Goal: Task Accomplishment & Management: Use online tool/utility

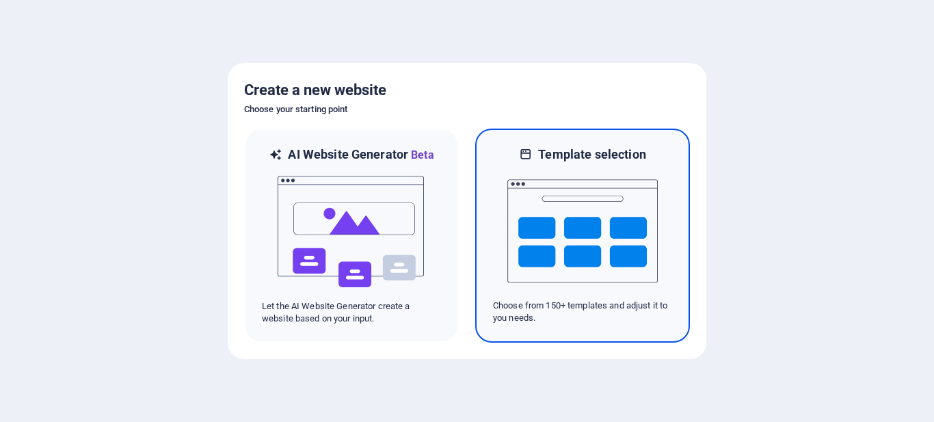
click at [580, 221] on img at bounding box center [582, 231] width 150 height 137
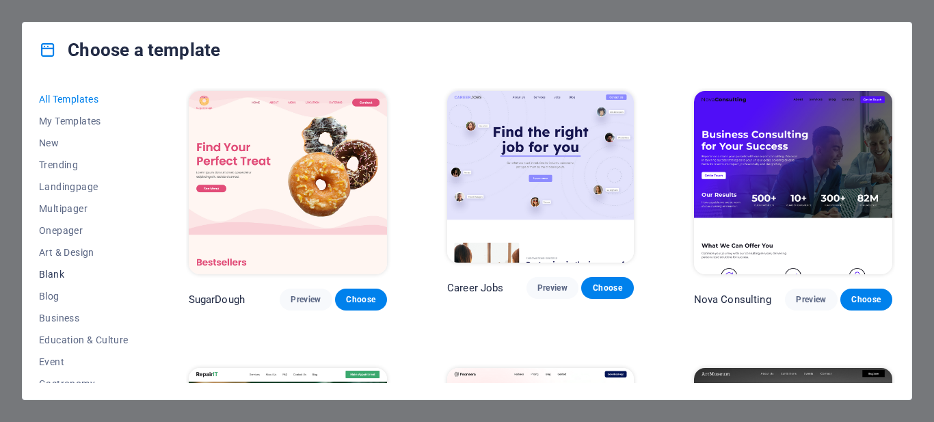
click at [59, 274] on span "Blank" at bounding box center [84, 274] width 90 height 11
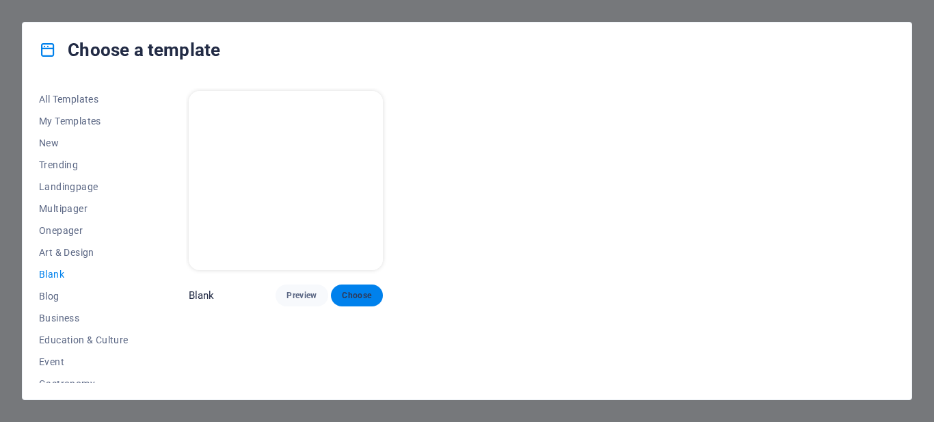
click at [361, 284] on button "Choose" at bounding box center [357, 295] width 52 height 22
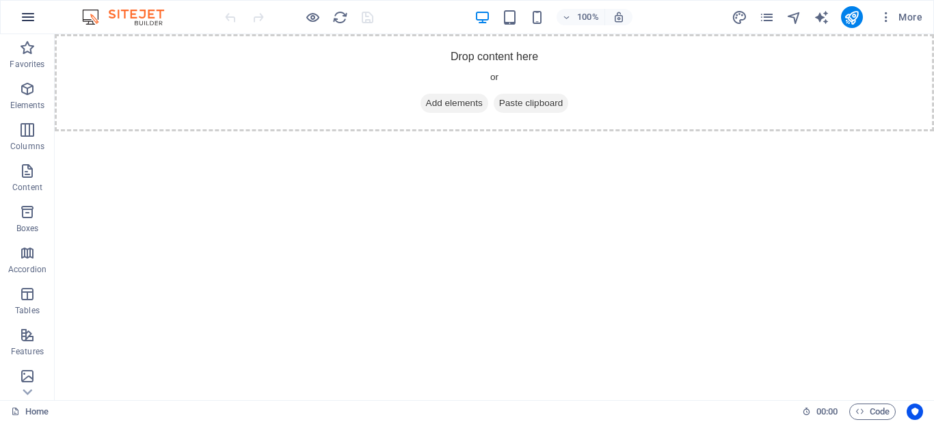
click at [27, 20] on icon "button" at bounding box center [28, 17] width 16 height 16
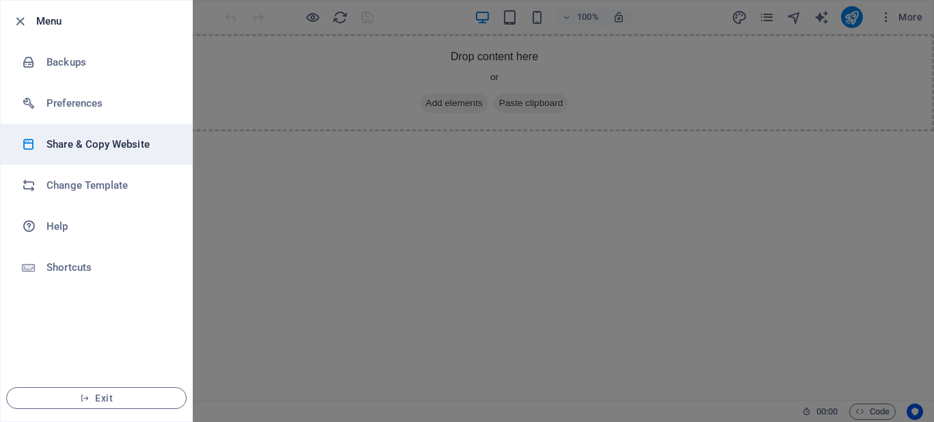
click at [122, 146] on h6 "Share & Copy Website" at bounding box center [109, 144] width 126 height 16
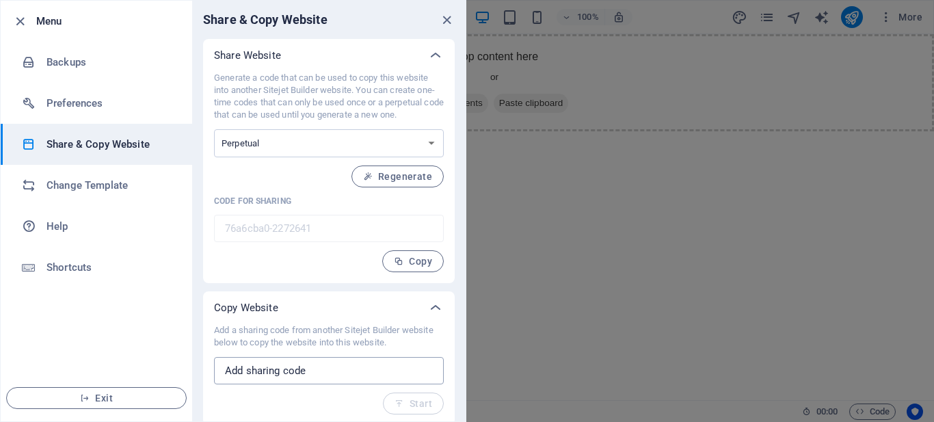
click at [284, 370] on input "text" at bounding box center [329, 370] width 230 height 27
paste input "906569f7-1999960"
type input "906569f7-1999960"
click at [426, 407] on span "Start" at bounding box center [413, 403] width 38 height 11
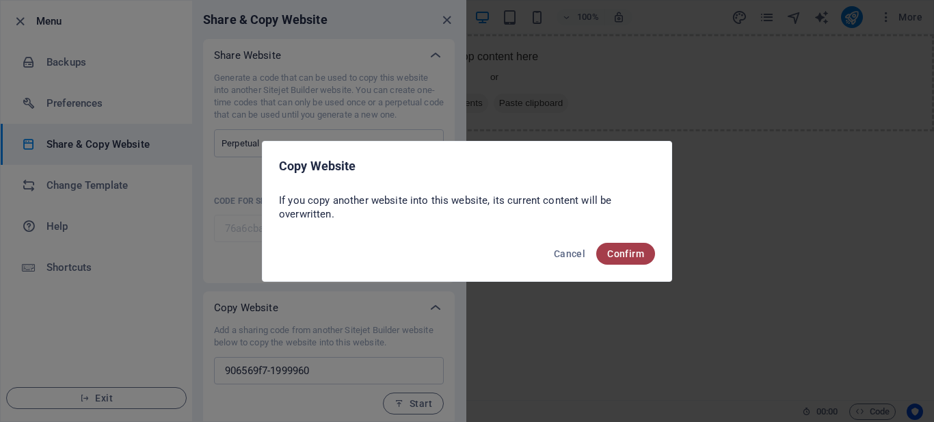
click at [613, 251] on span "Confirm" at bounding box center [625, 253] width 37 height 11
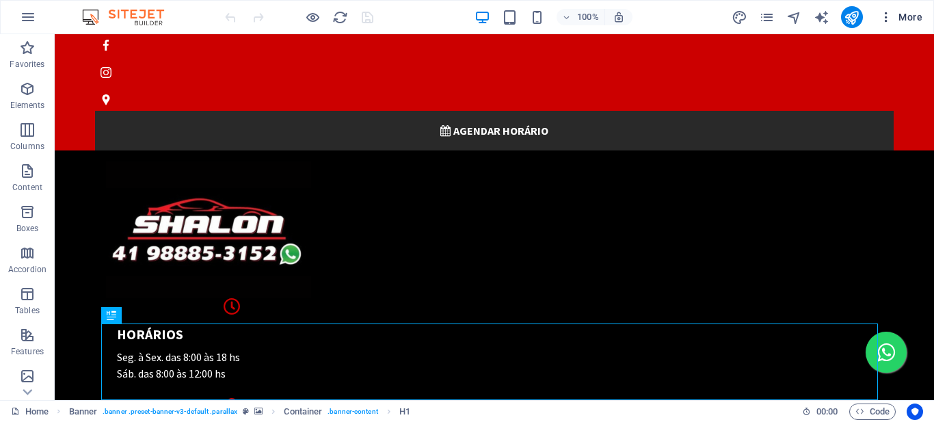
click at [890, 19] on icon "button" at bounding box center [886, 17] width 14 height 14
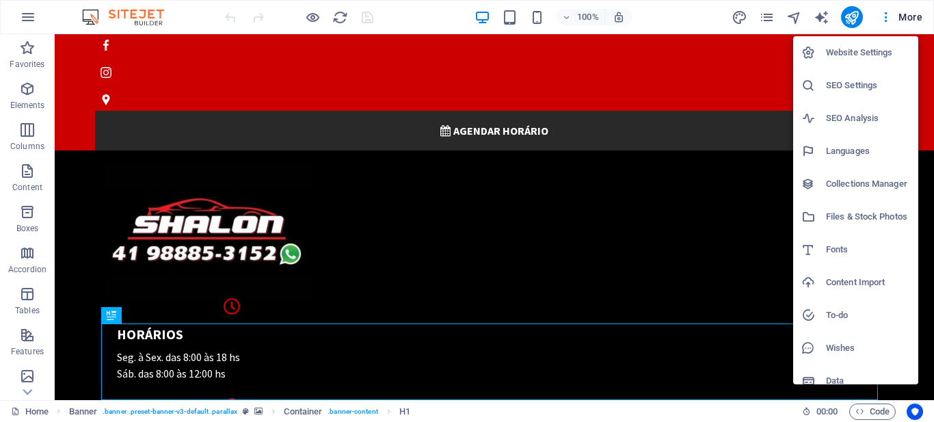
click at [873, 51] on h6 "Website Settings" at bounding box center [868, 52] width 84 height 16
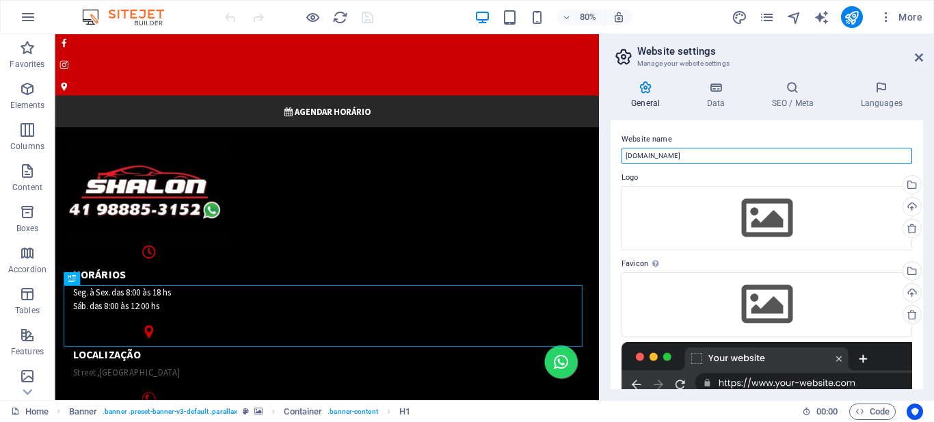
click at [672, 151] on input "[DOMAIN_NAME]" at bounding box center [766, 156] width 290 height 16
paste input "Shalon"
type input "Shalon"
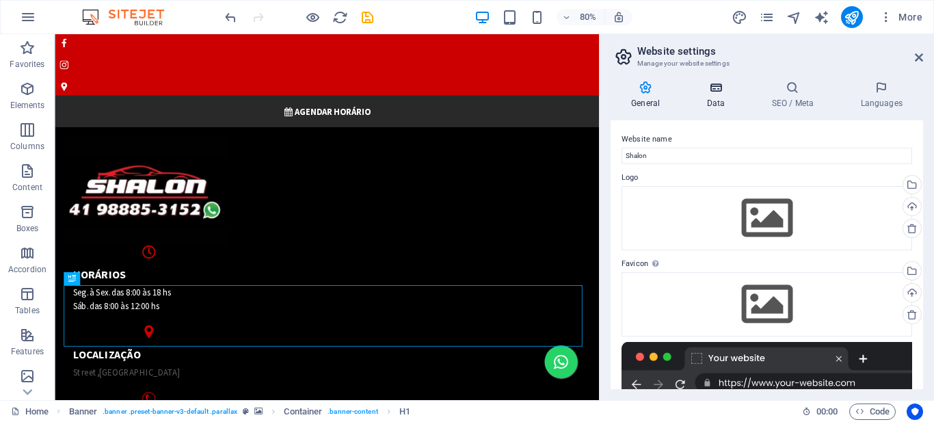
click at [720, 89] on icon at bounding box center [715, 88] width 59 height 14
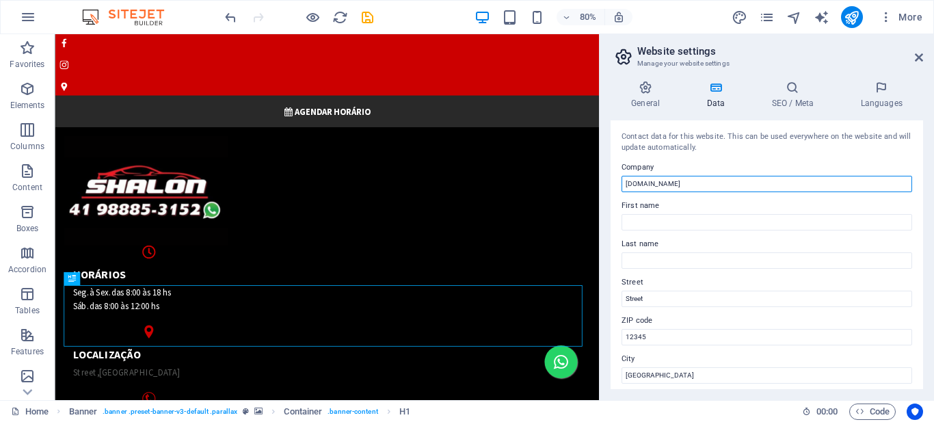
click at [675, 181] on input "[DOMAIN_NAME]" at bounding box center [766, 184] width 290 height 16
paste input "Shalon"
type input "Shalon"
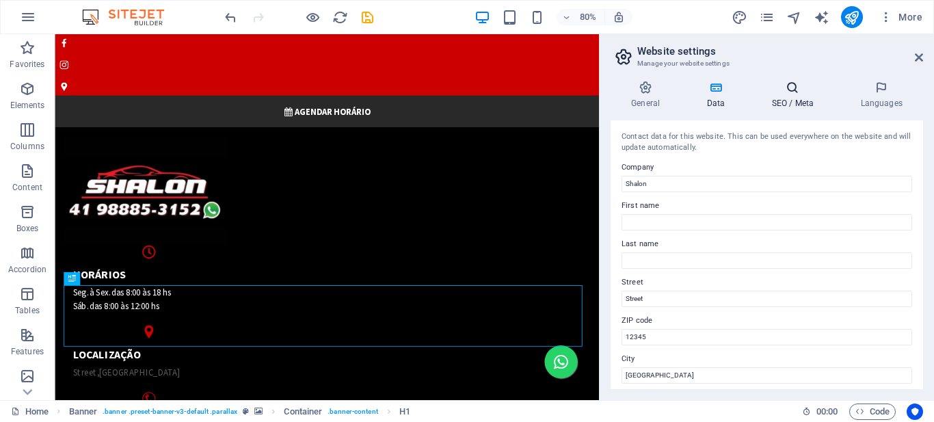
click at [786, 92] on icon at bounding box center [791, 88] width 83 height 14
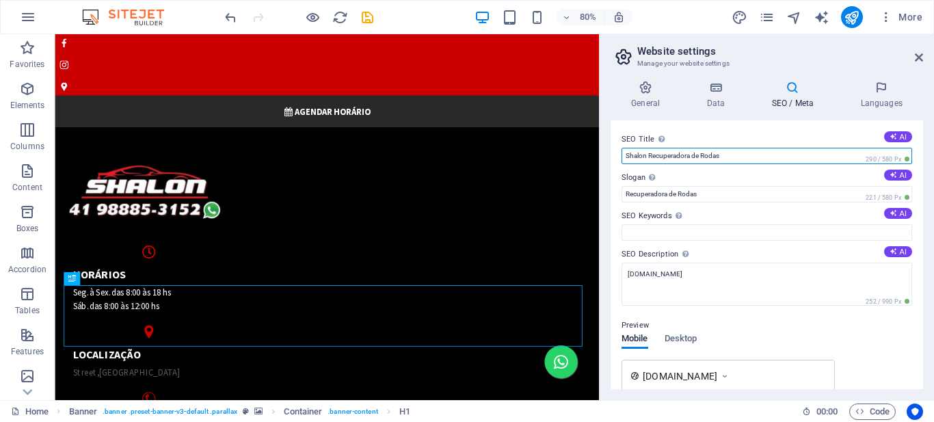
drag, startPoint x: 646, startPoint y: 154, endPoint x: 774, endPoint y: 154, distance: 127.8
click at [774, 154] on input "Shalon Recuperadora de Rodas" at bounding box center [766, 156] width 290 height 16
type input "Shalon"
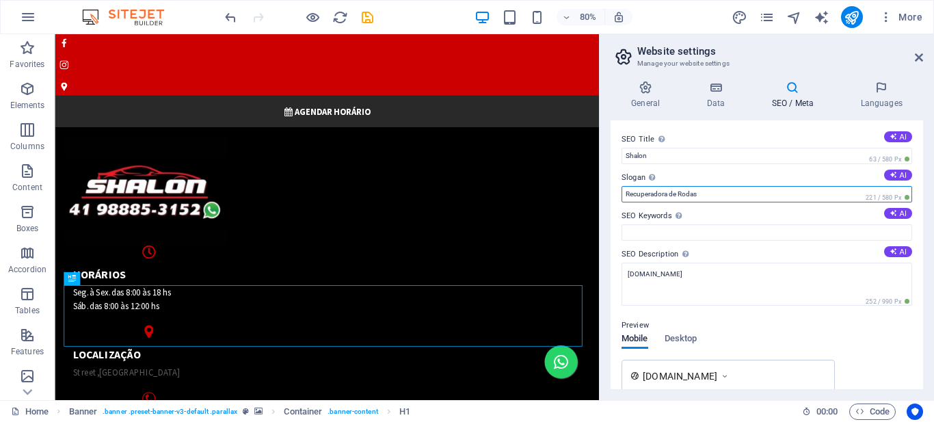
click at [627, 195] on input "Recuperadora de Rodas" at bounding box center [766, 194] width 290 height 16
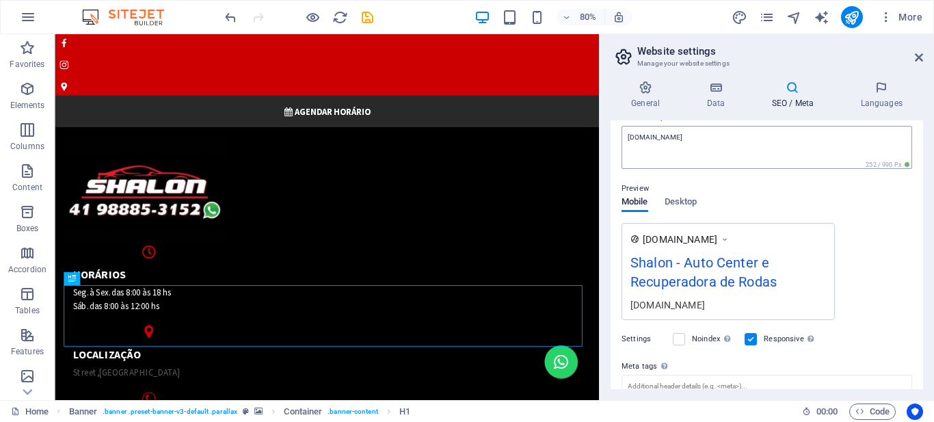
type input "Auto Center e Recuperadora de Rodas"
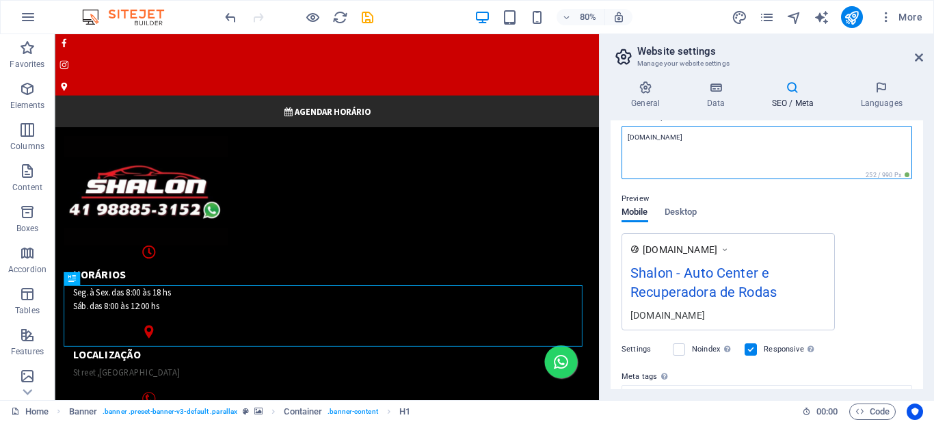
drag, startPoint x: 725, startPoint y: 138, endPoint x: 664, endPoint y: 137, distance: 61.5
click at [664, 137] on textarea "www.salonrecuperadoraderodas.com.br" at bounding box center [766, 152] width 290 height 53
click at [645, 135] on textarea "www.salon.com.br" at bounding box center [766, 152] width 290 height 53
click at [680, 139] on textarea "www.autocentersalon.com.br" at bounding box center [766, 152] width 290 height 53
type textarea "www.autocentershalon.com.br"
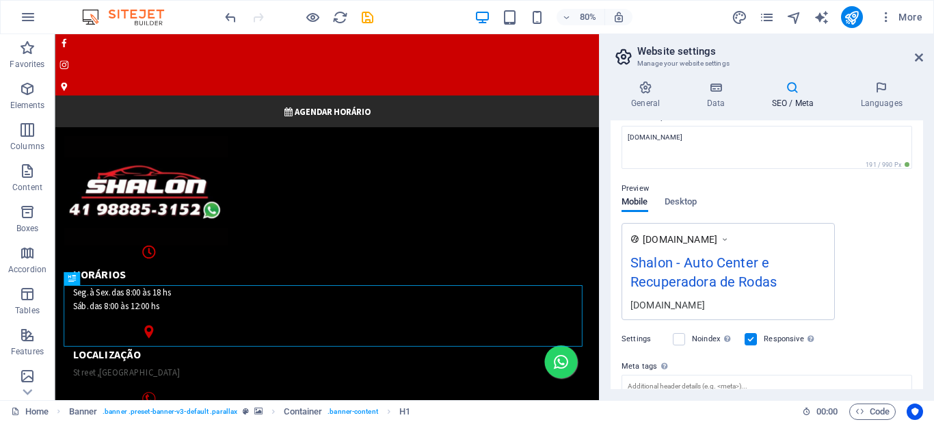
click at [878, 220] on div "Preview Mobile Desktop www.example.com Shalon - Auto Center e Recuperadora de R…" at bounding box center [766, 244] width 290 height 150
click at [919, 57] on icon at bounding box center [918, 57] width 8 height 11
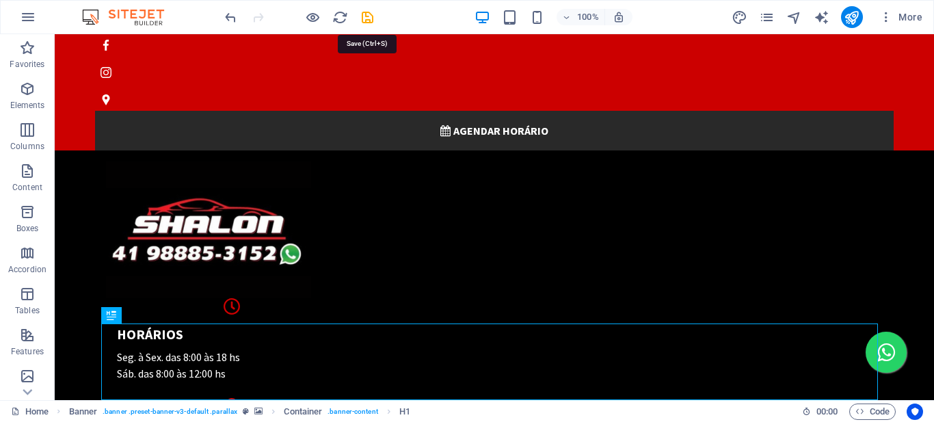
click at [368, 16] on icon "save" at bounding box center [368, 18] width 16 height 16
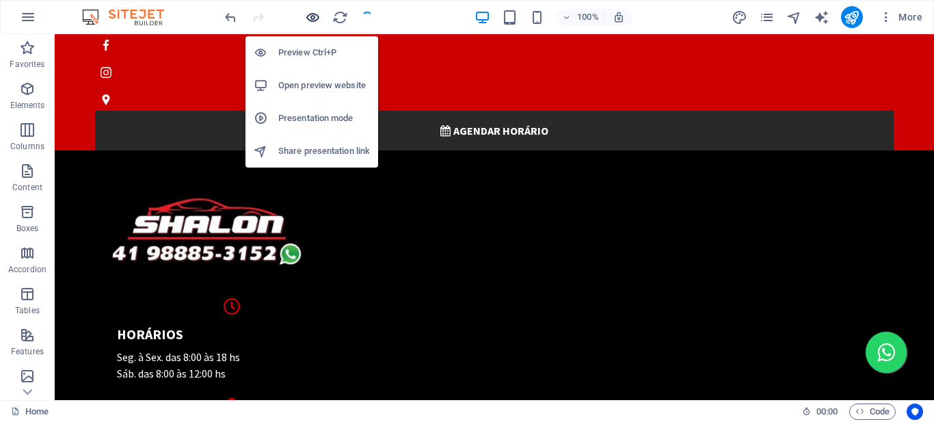
click at [307, 18] on icon "button" at bounding box center [313, 18] width 16 height 16
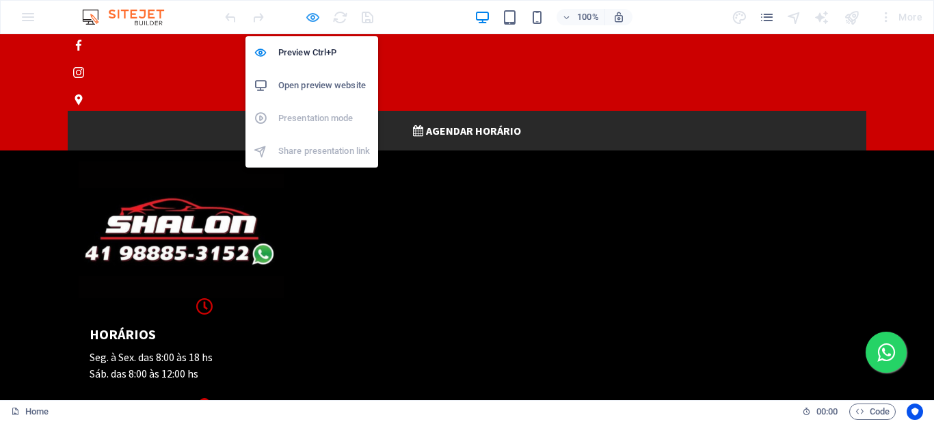
click at [313, 18] on icon "button" at bounding box center [313, 18] width 16 height 16
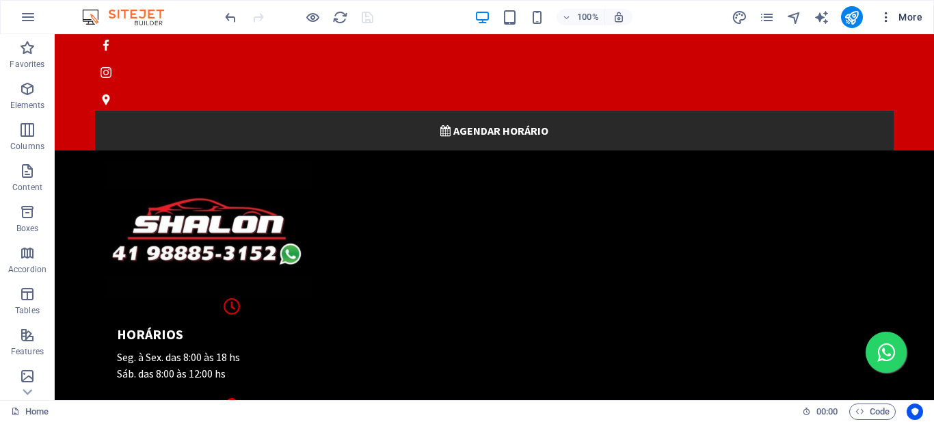
click at [886, 14] on icon "button" at bounding box center [886, 17] width 14 height 14
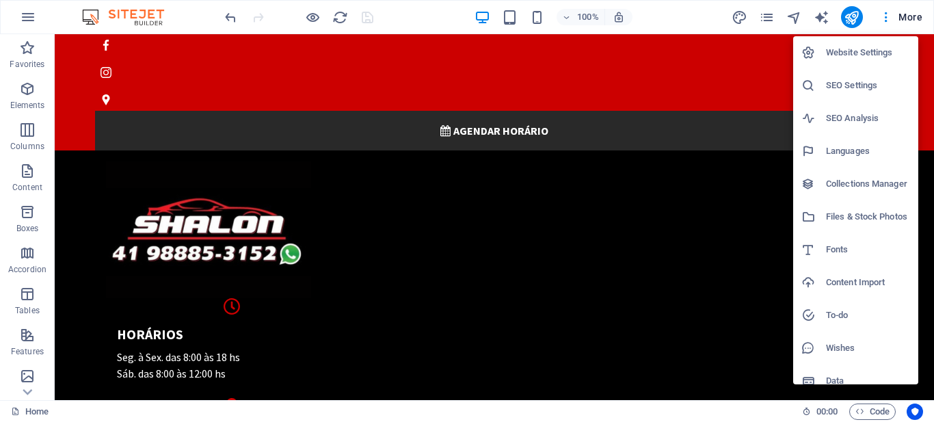
click at [861, 48] on h6 "Website Settings" at bounding box center [868, 52] width 84 height 16
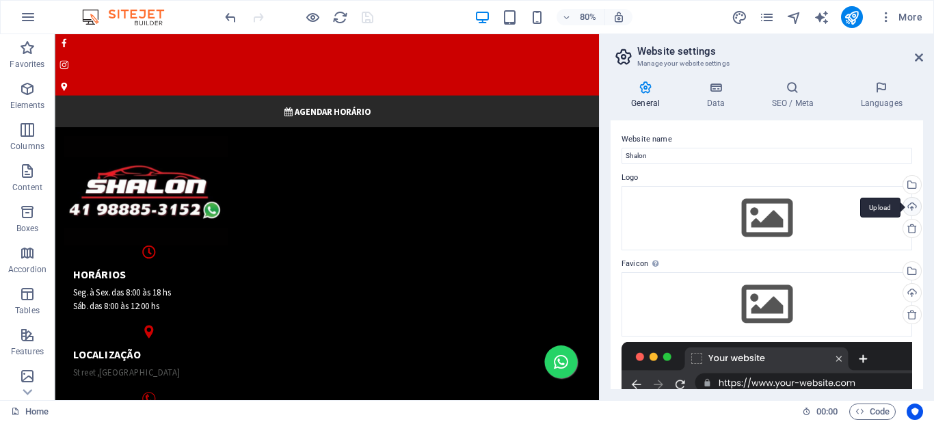
click at [911, 208] on div "Upload" at bounding box center [910, 208] width 21 height 21
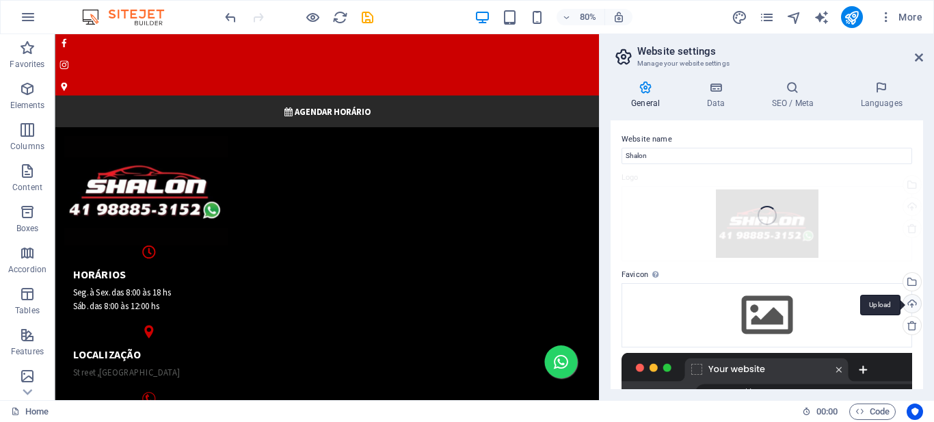
click at [911, 296] on div "Upload" at bounding box center [910, 305] width 21 height 21
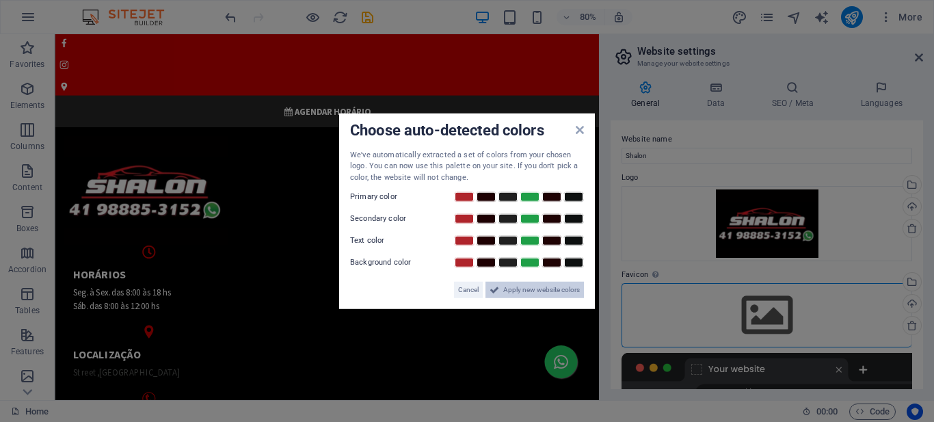
click at [536, 287] on span "Apply new website colors" at bounding box center [541, 290] width 77 height 16
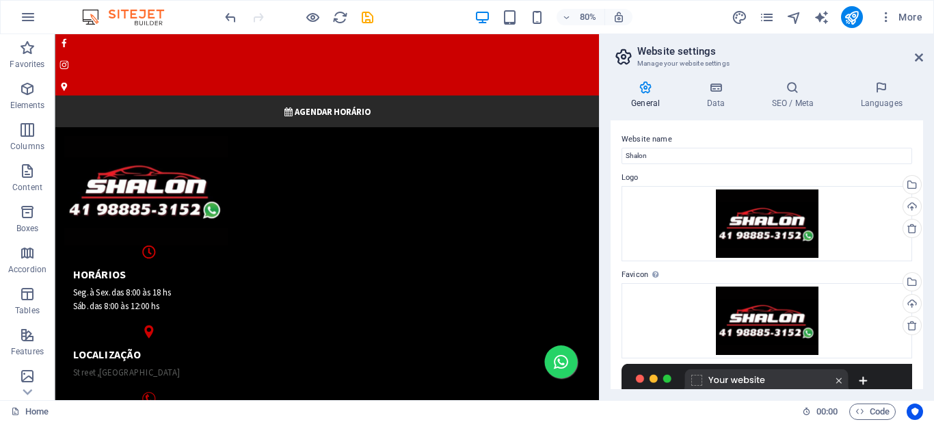
scroll to position [205, 0]
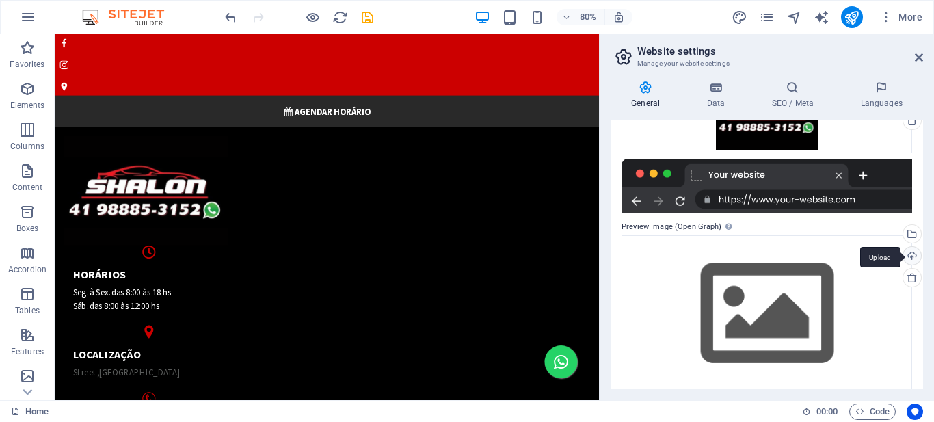
click at [909, 259] on div "Upload" at bounding box center [910, 257] width 21 height 21
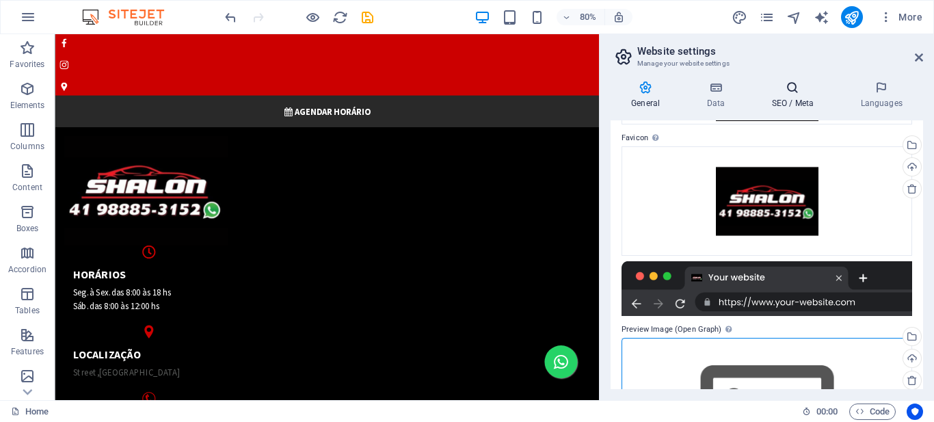
click at [789, 102] on h4 "SEO / Meta" at bounding box center [794, 95] width 89 height 29
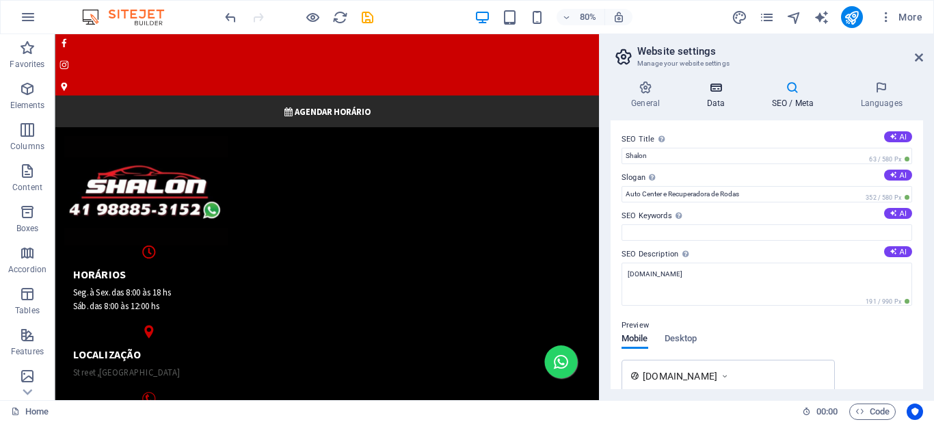
click at [715, 102] on h4 "Data" at bounding box center [718, 95] width 65 height 29
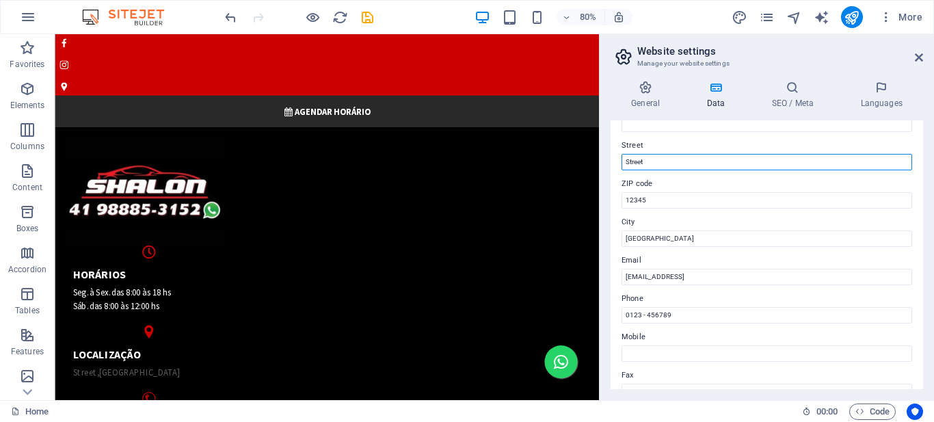
click at [636, 159] on input "Street" at bounding box center [766, 162] width 290 height 16
paste input "R. Gen. Potiguara, 1176"
type input "R. Gen. Potiguara, 1176"
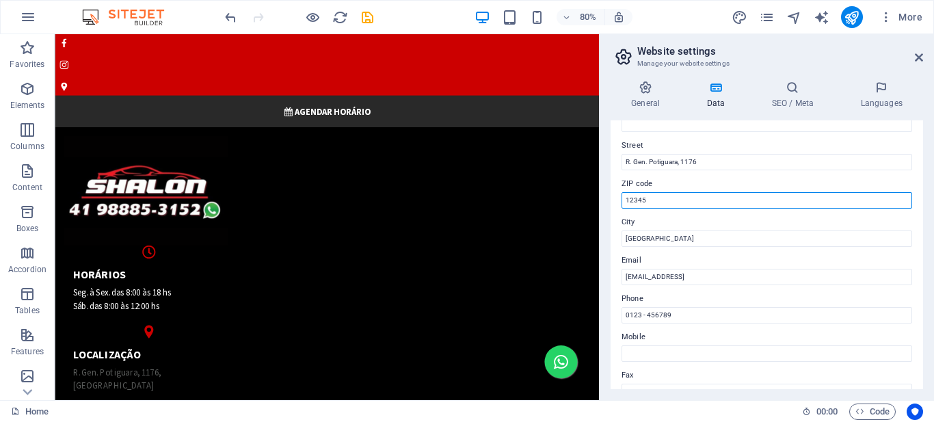
click at [636, 200] on input "12345" at bounding box center [766, 200] width 290 height 16
paste input "81050-500"
type input "81050-500"
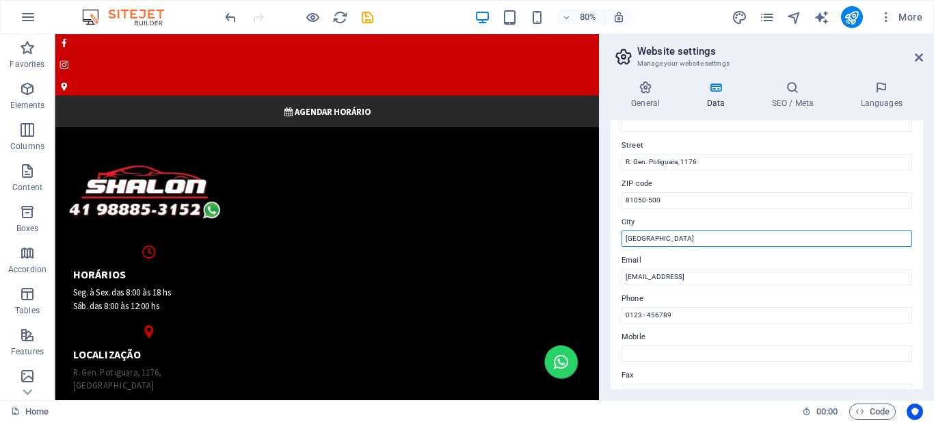
click at [643, 235] on input "Berlin" at bounding box center [766, 238] width 290 height 16
click at [642, 236] on input "Berlin" at bounding box center [766, 238] width 290 height 16
paste input "Curitiba PR"
type input "Curitiba PR"
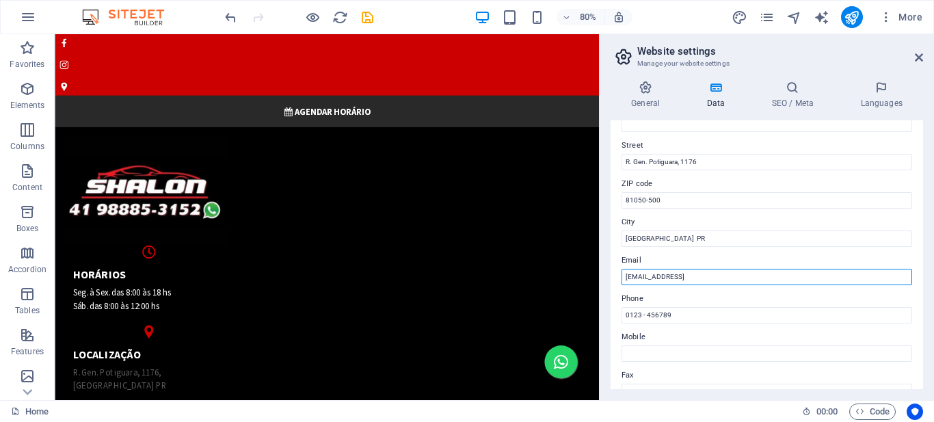
click at [675, 277] on input "f8332a7170b4c87706a6805e1892aa@cpanel.local" at bounding box center [766, 277] width 290 height 16
paste input "shalonautorodas@hotmail.com"
type input "shalonautorodas@hotmail.com"
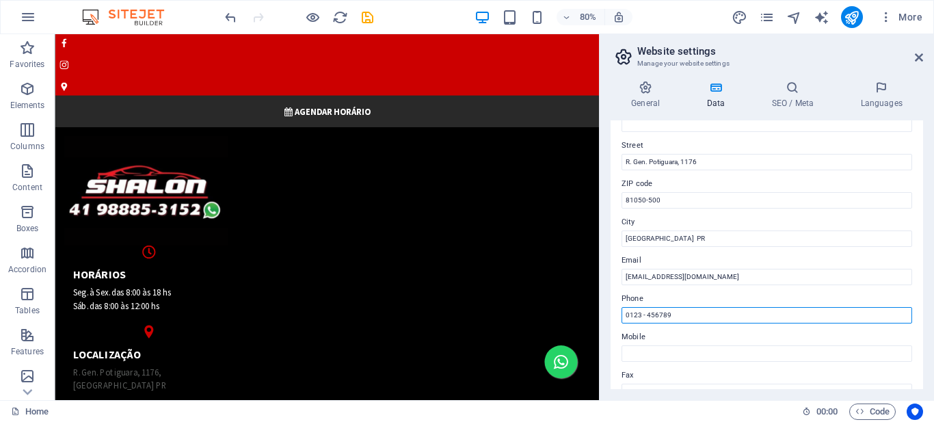
click at [656, 313] on input "0123 - 456789" at bounding box center [766, 315] width 290 height 16
click at [656, 314] on input "0123 - 456789" at bounding box center [766, 315] width 290 height 16
paste input "(41) 98885-3152"
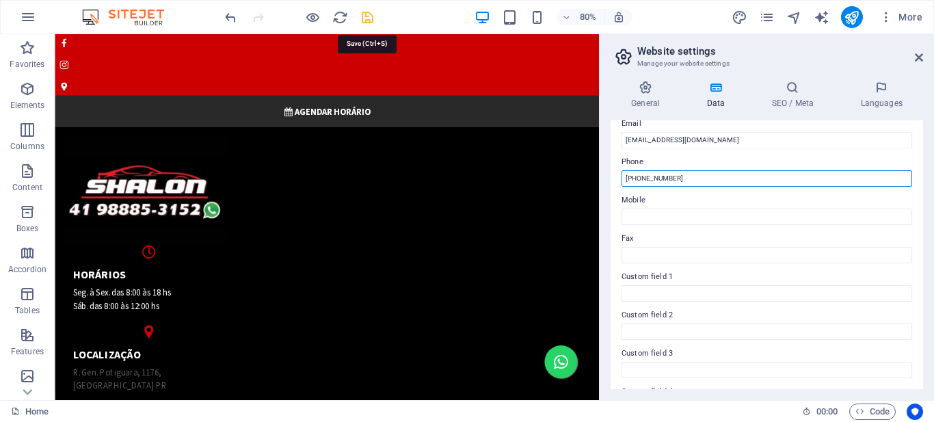
type input "(41) 98885-3152"
click at [365, 14] on icon "save" at bounding box center [368, 18] width 16 height 16
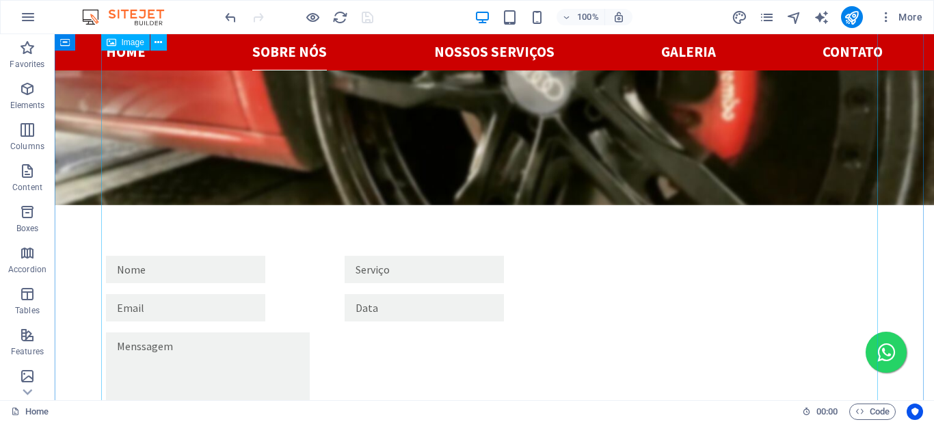
scroll to position [1230, 0]
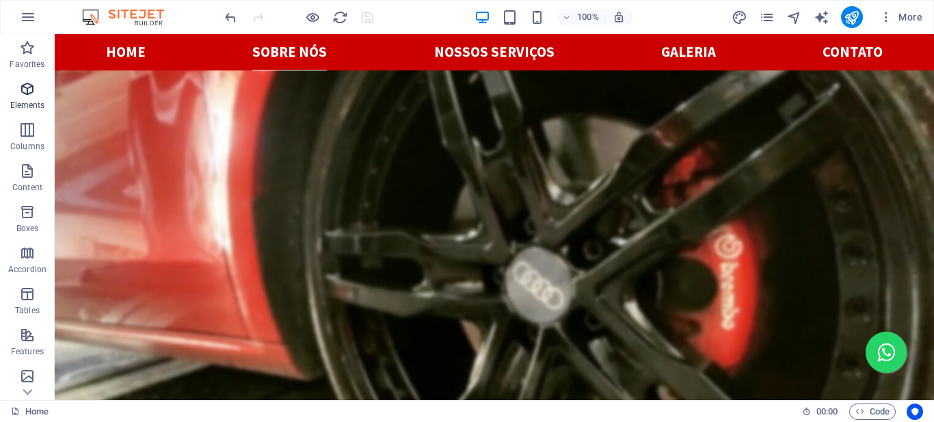
click at [21, 92] on icon "button" at bounding box center [27, 89] width 16 height 16
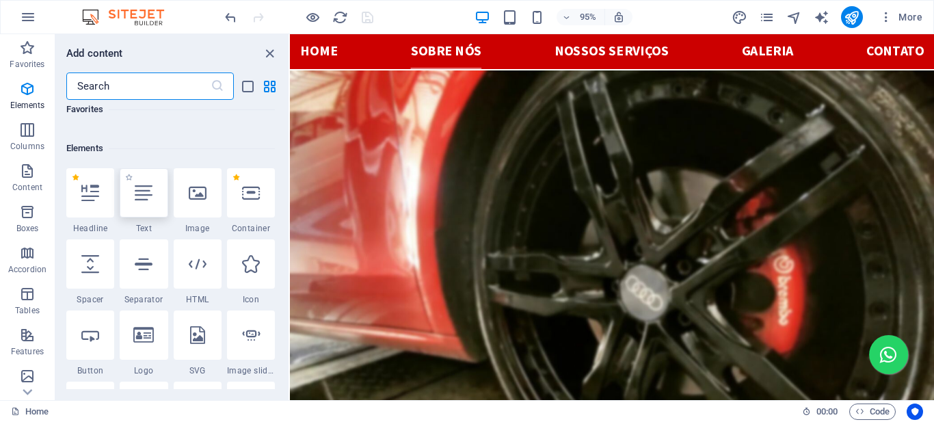
scroll to position [146, 0]
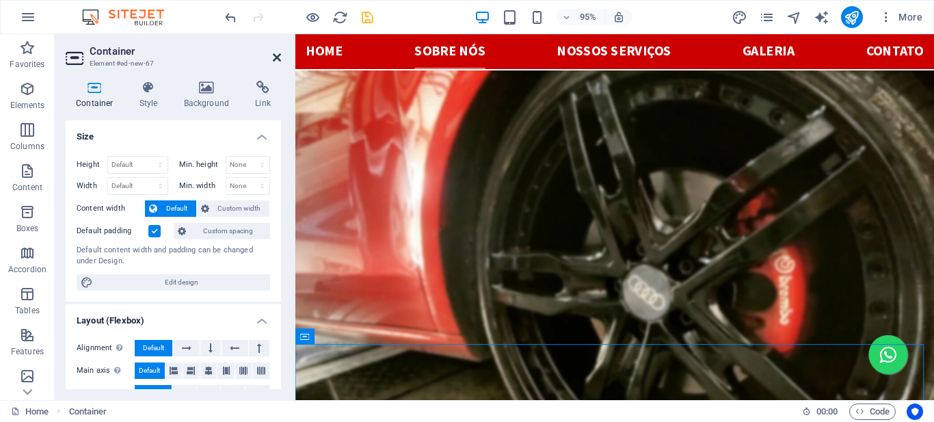
click at [277, 60] on icon at bounding box center [277, 57] width 8 height 11
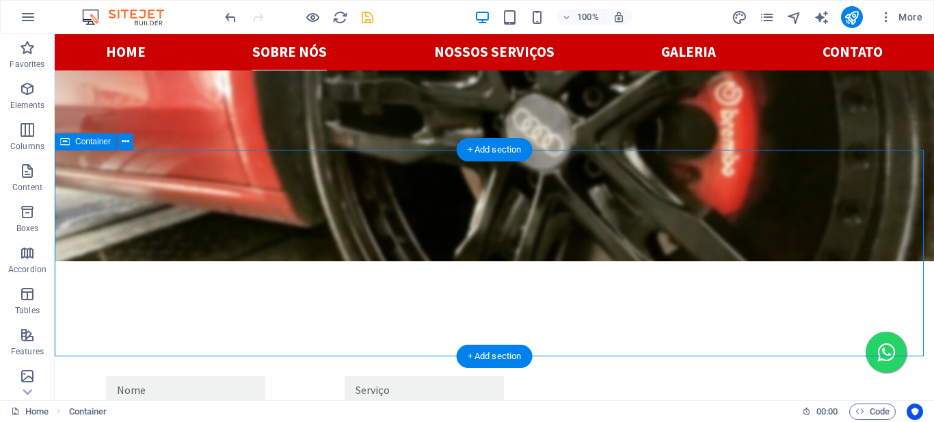
scroll to position [1315, 0]
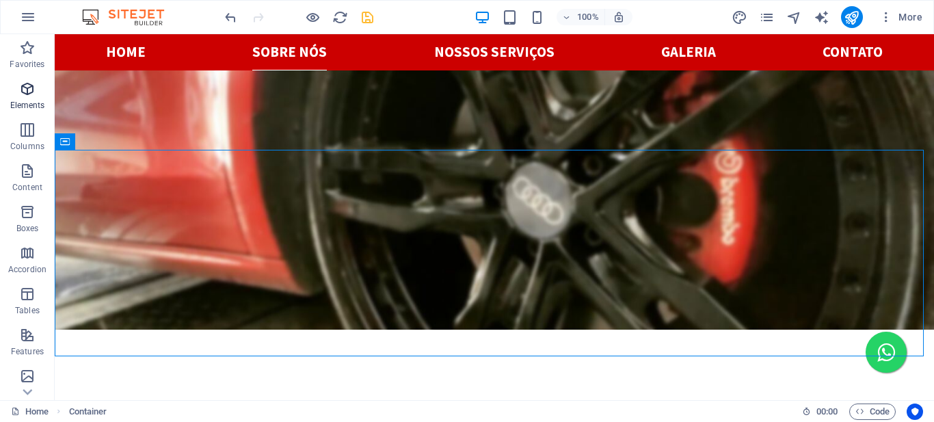
click at [26, 91] on icon "button" at bounding box center [27, 89] width 16 height 16
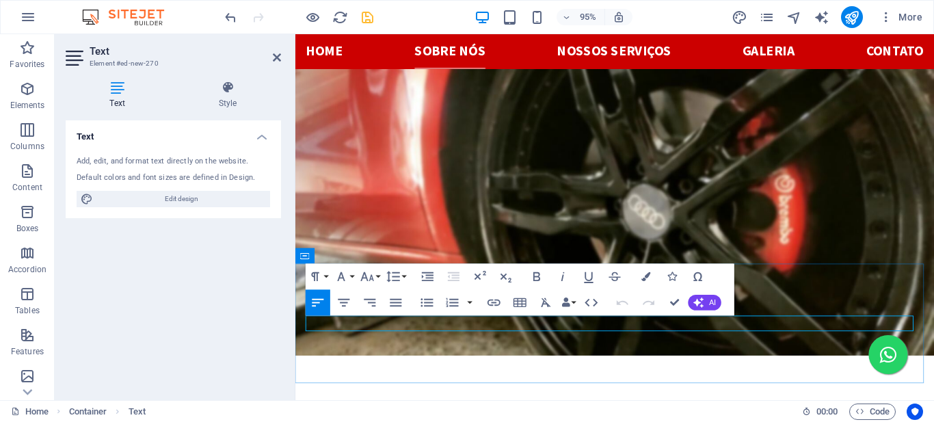
scroll to position [1422, 3]
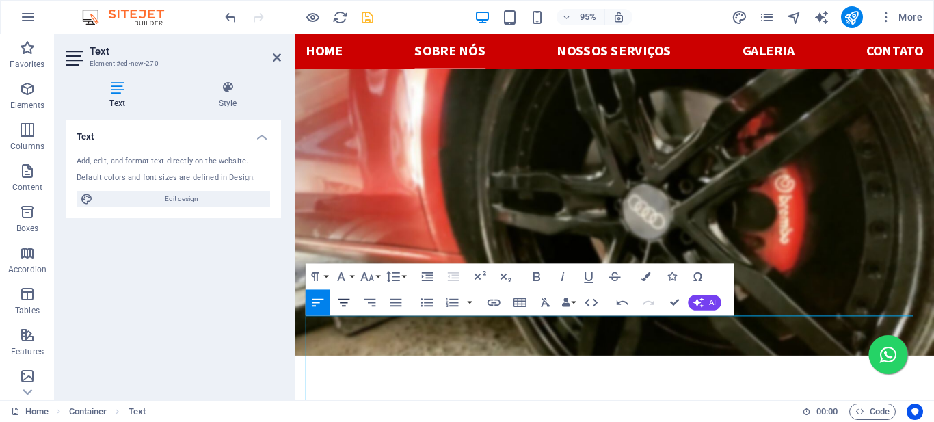
click at [342, 301] on icon "button" at bounding box center [344, 303] width 16 height 16
click at [429, 303] on icon "button" at bounding box center [427, 302] width 12 height 8
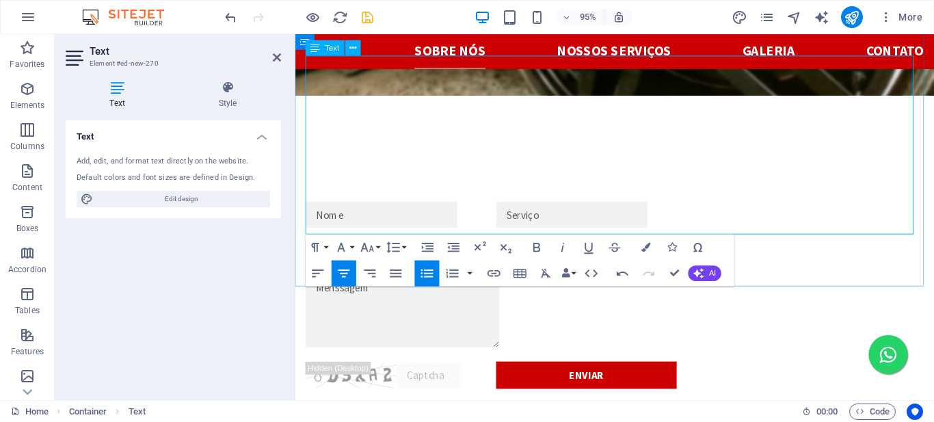
scroll to position [0, 3]
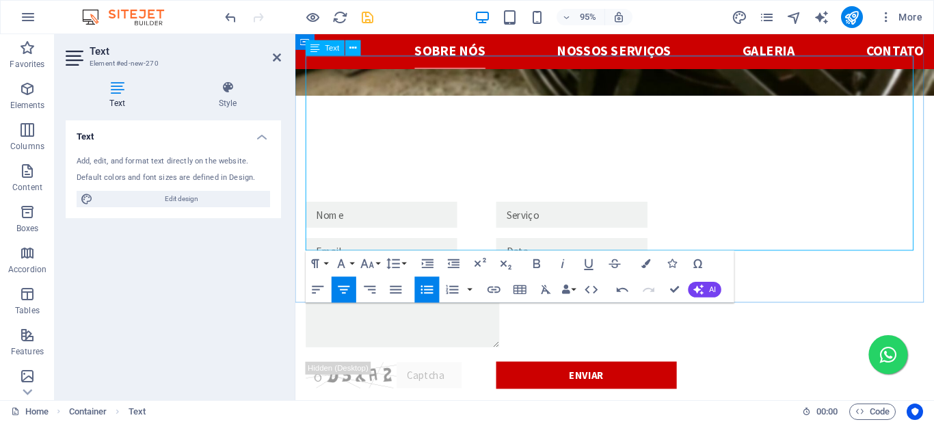
scroll to position [0, 5]
drag, startPoint x: 673, startPoint y: 247, endPoint x: 615, endPoint y: 215, distance: 66.4
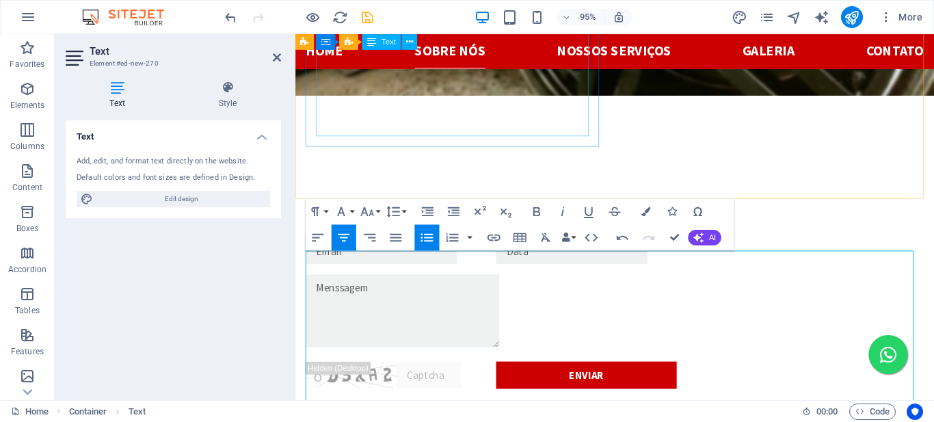
scroll to position [1383, 0]
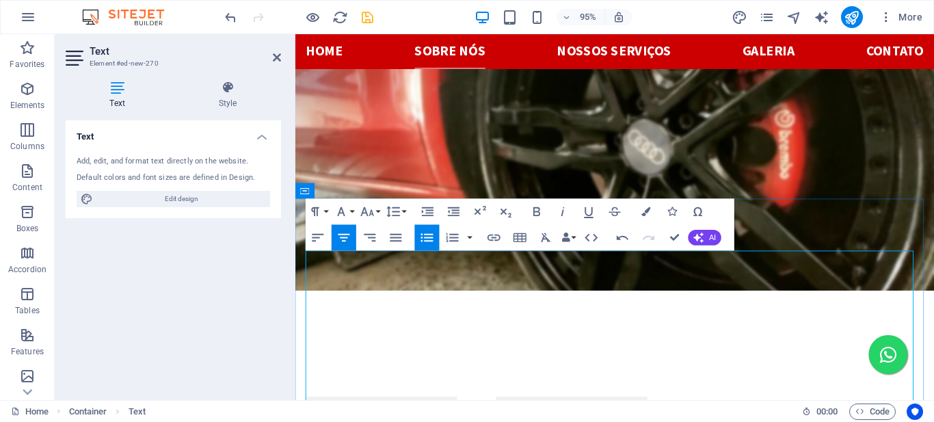
click at [379, 209] on button "Font Size" at bounding box center [369, 211] width 25 height 26
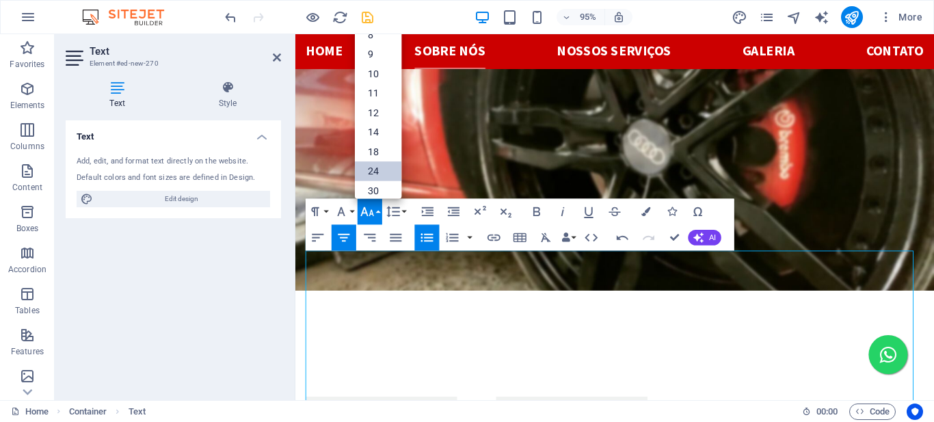
click at [380, 168] on link "24" at bounding box center [378, 171] width 46 height 20
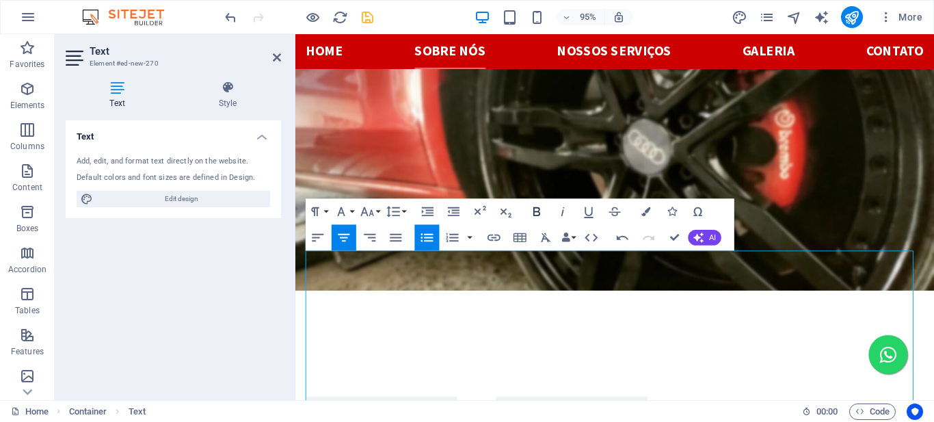
click at [536, 211] on icon "button" at bounding box center [537, 212] width 16 height 16
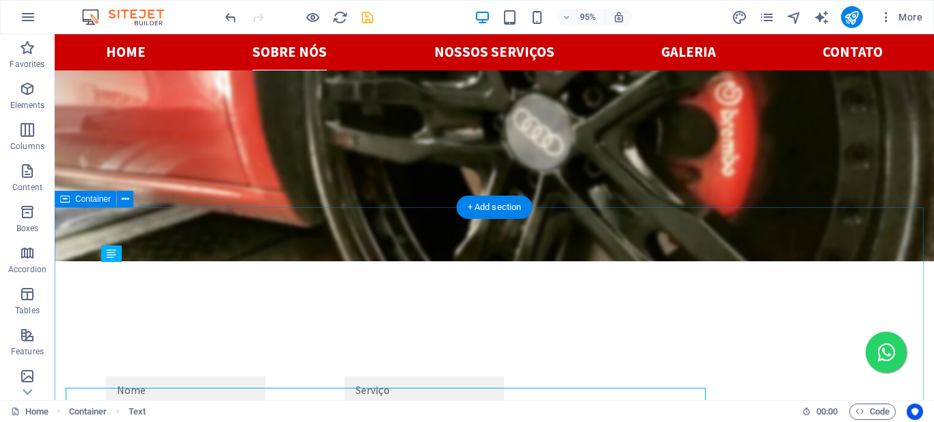
scroll to position [1258, 0]
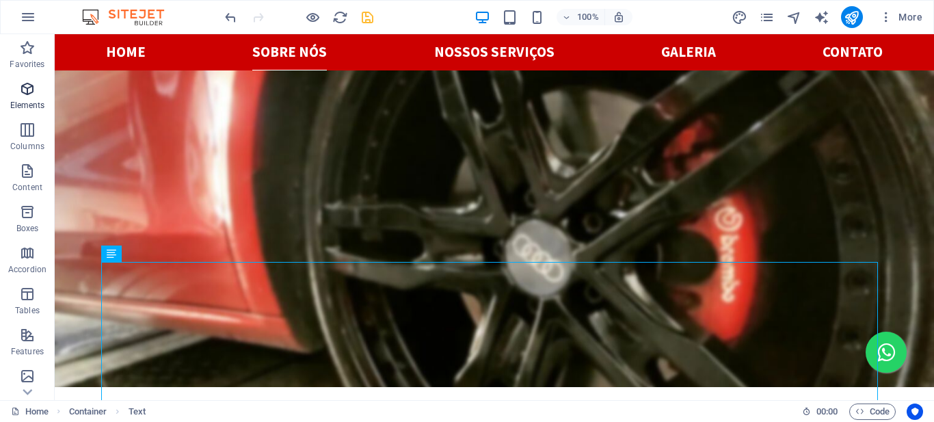
click at [25, 95] on icon "button" at bounding box center [27, 89] width 16 height 16
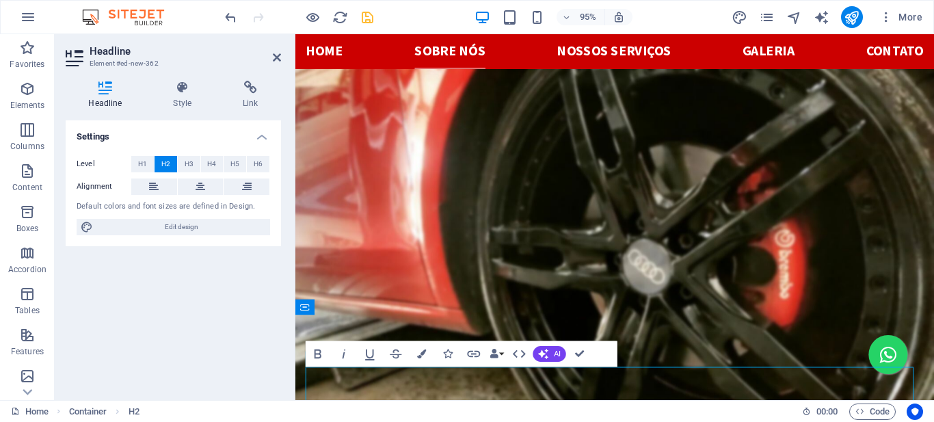
scroll to position [1261, 0]
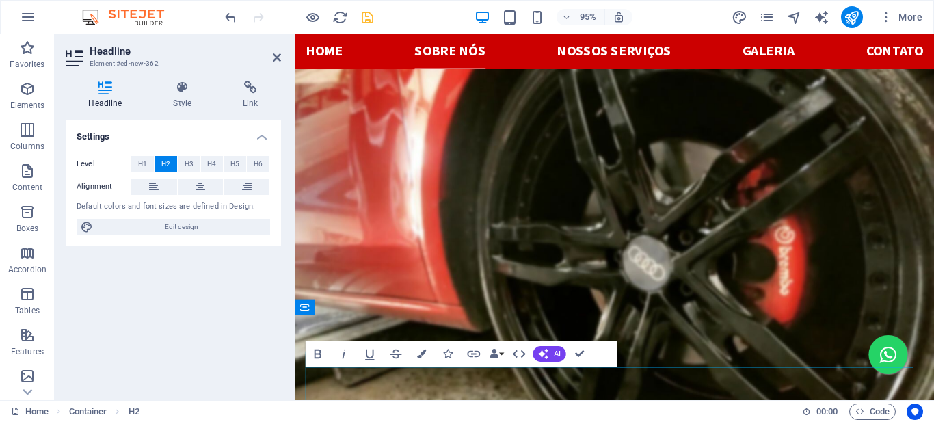
click at [199, 190] on icon at bounding box center [200, 186] width 10 height 16
click at [421, 353] on icon "button" at bounding box center [422, 353] width 9 height 9
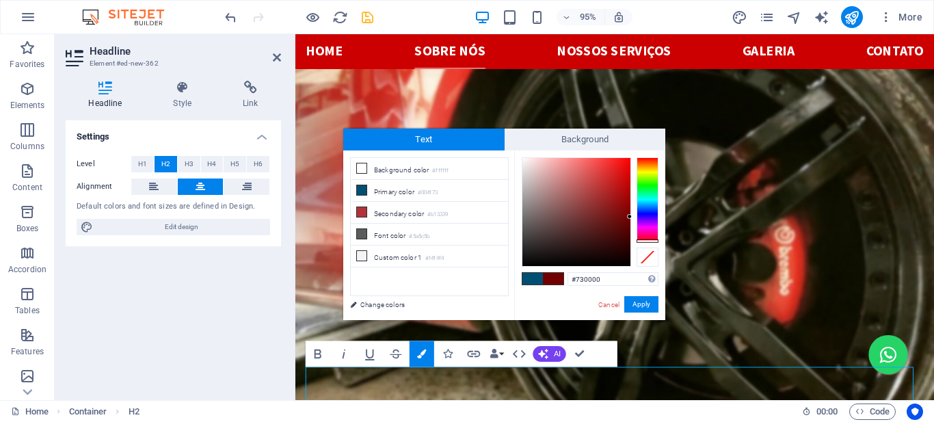
drag, startPoint x: 647, startPoint y: 239, endPoint x: 652, endPoint y: 246, distance: 8.3
click at [651, 246] on div at bounding box center [589, 211] width 137 height 109
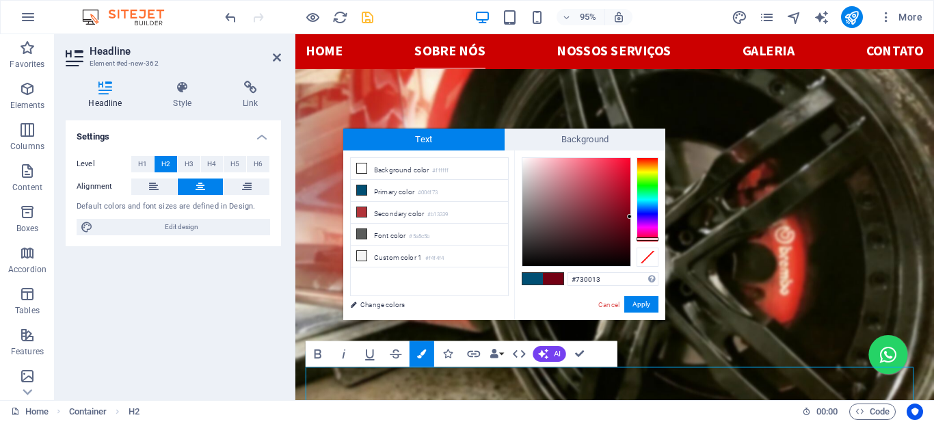
click at [642, 239] on div at bounding box center [647, 238] width 22 height 3
click at [642, 238] on div at bounding box center [647, 237] width 22 height 3
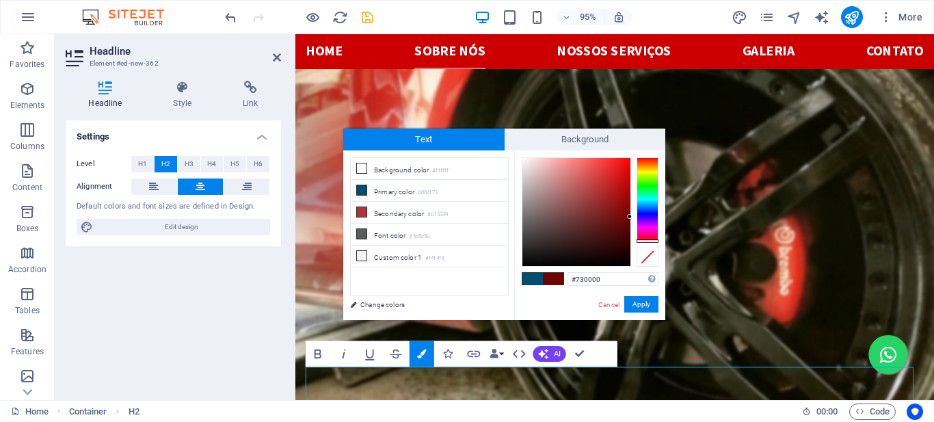
drag, startPoint x: 647, startPoint y: 237, endPoint x: 659, endPoint y: 247, distance: 16.0
click at [655, 252] on div at bounding box center [589, 211] width 137 height 109
click at [652, 243] on div at bounding box center [589, 211] width 137 height 109
click at [653, 240] on div at bounding box center [647, 240] width 22 height 3
click at [625, 204] on div at bounding box center [576, 212] width 108 height 108
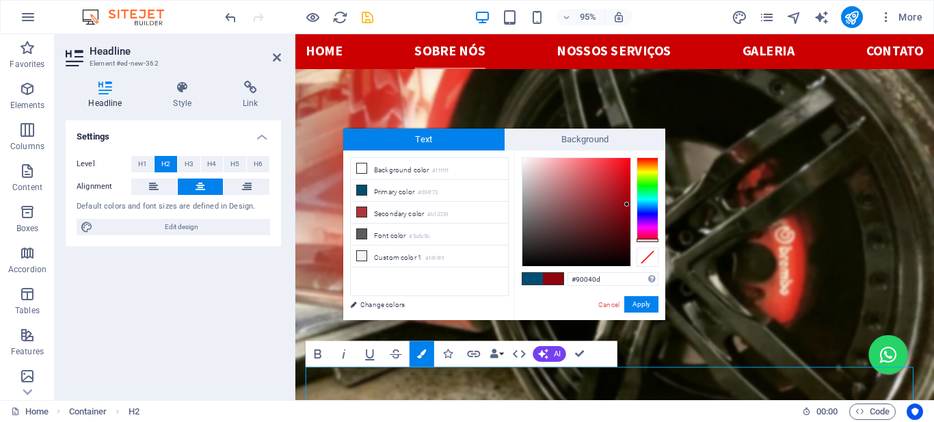
click at [627, 204] on div at bounding box center [626, 204] width 5 height 5
click at [627, 180] on div at bounding box center [576, 212] width 108 height 108
click at [627, 180] on div at bounding box center [627, 180] width 5 height 5
click at [629, 176] on div at bounding box center [576, 212] width 108 height 108
click at [629, 175] on div at bounding box center [628, 175] width 5 height 5
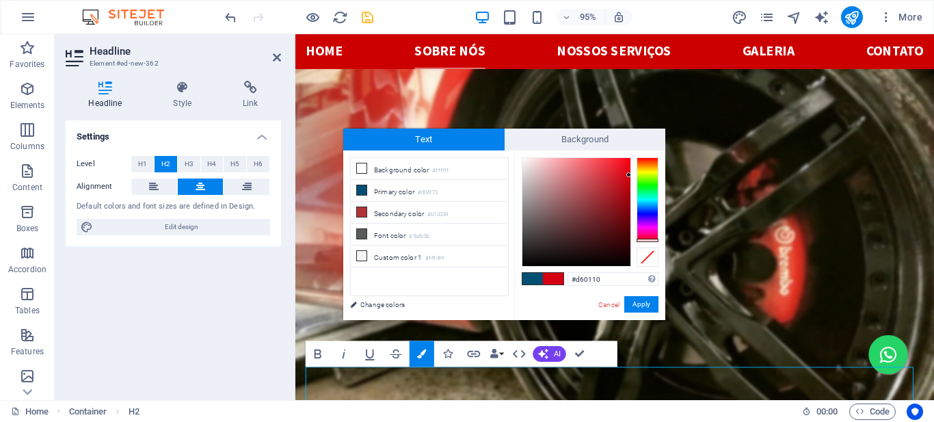
type input "#d7000f"
click at [629, 174] on div at bounding box center [628, 174] width 5 height 5
click at [645, 301] on button "Apply" at bounding box center [641, 304] width 34 height 16
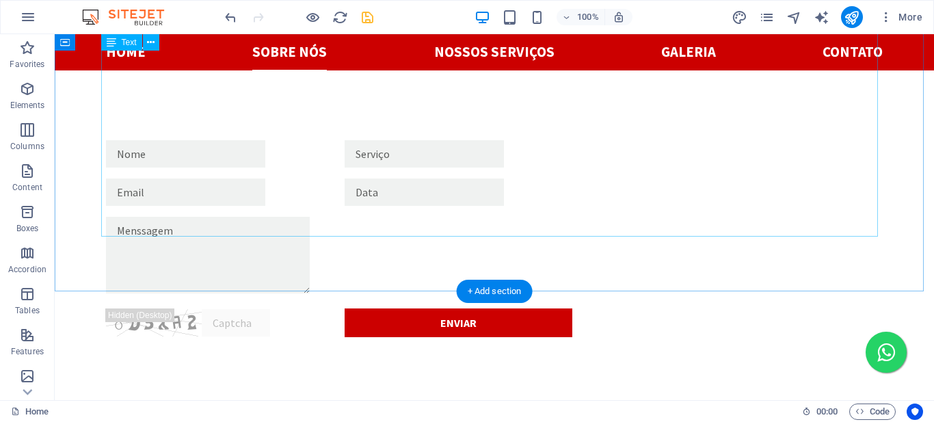
scroll to position [1482, 0]
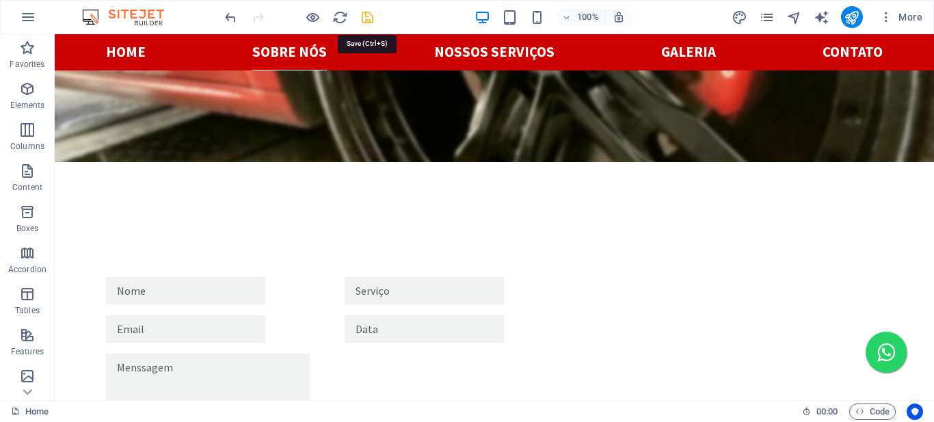
click at [363, 15] on icon "save" at bounding box center [368, 18] width 16 height 16
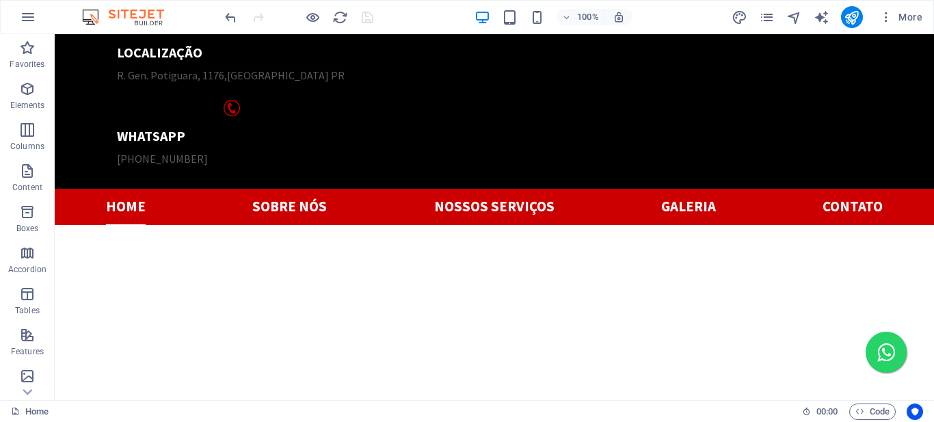
scroll to position [0, 0]
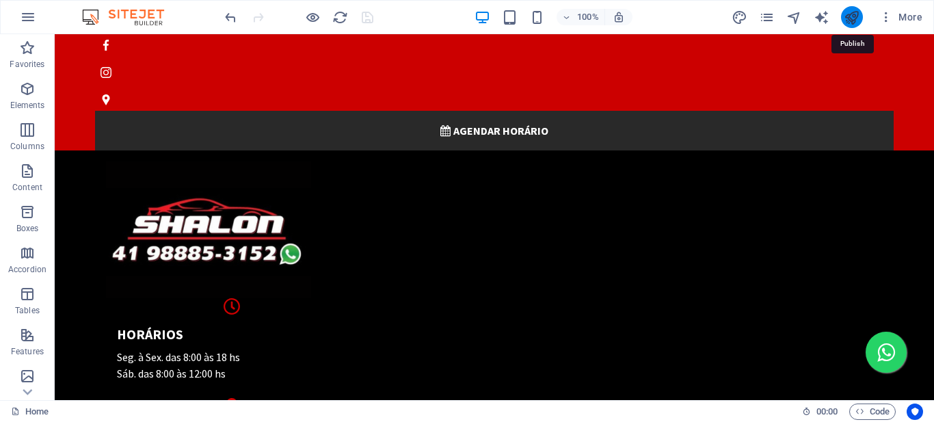
click at [854, 22] on icon "publish" at bounding box center [851, 18] width 16 height 16
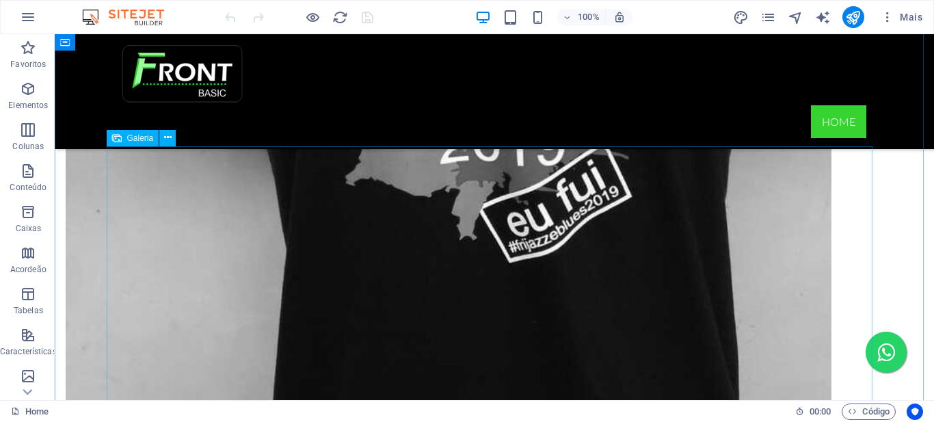
scroll to position [889, 0]
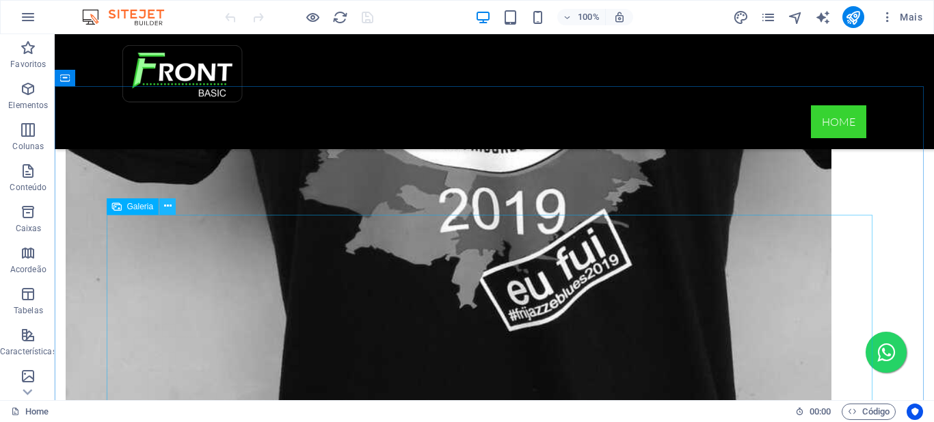
click at [168, 208] on icon at bounding box center [168, 206] width 8 height 14
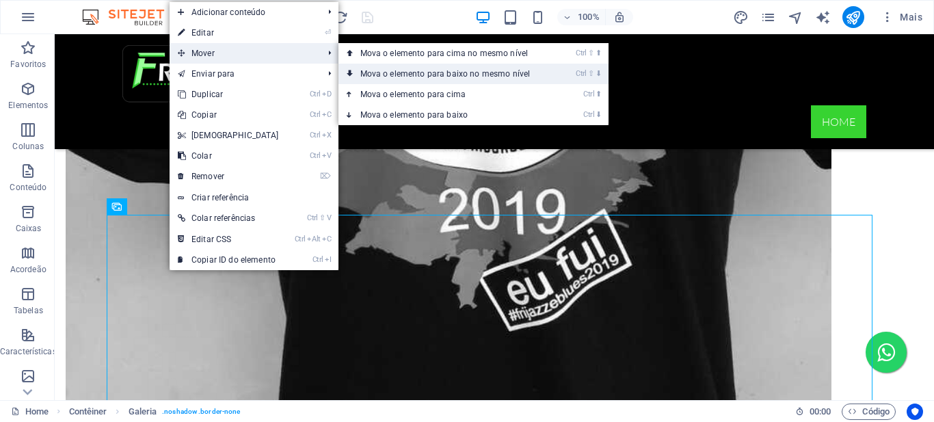
click at [409, 73] on link "Ctrl ⇧ ⬇ Mova o elemento para baixo no mesmo nível" at bounding box center [447, 74] width 219 height 21
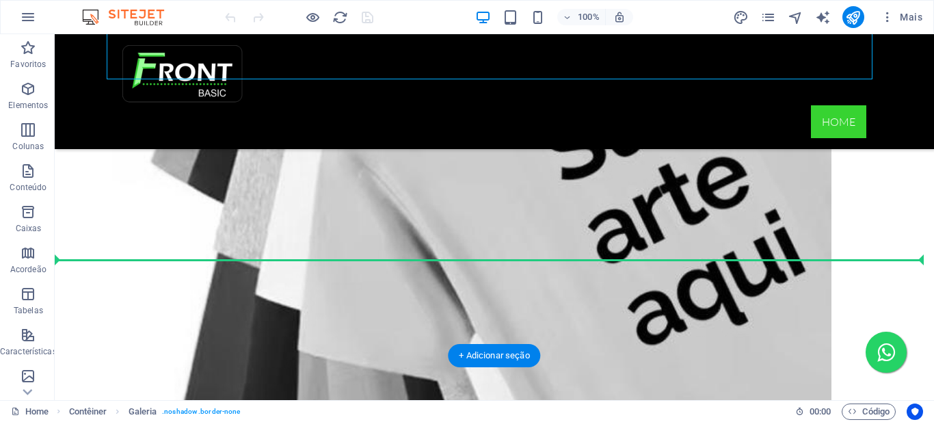
scroll to position [1664, 0]
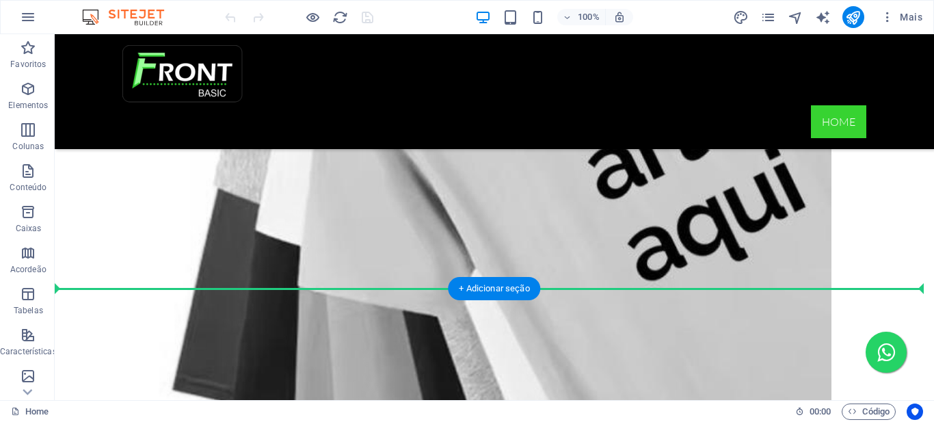
drag, startPoint x: 200, startPoint y: 133, endPoint x: 243, endPoint y: 295, distance: 167.6
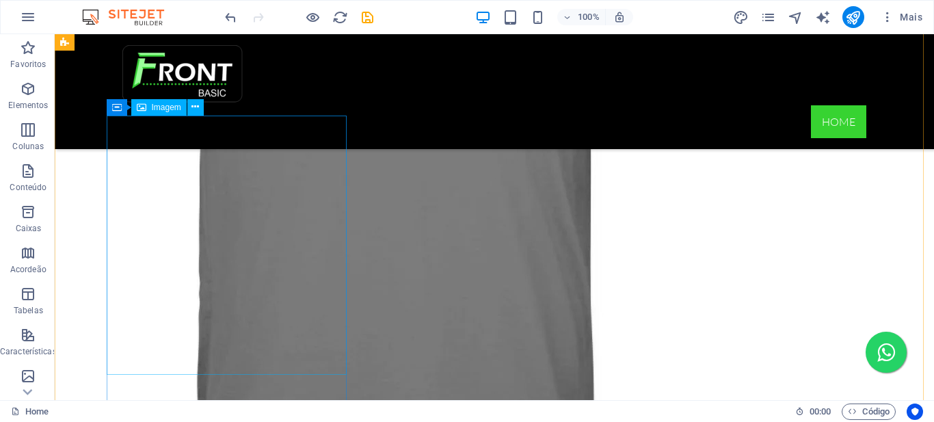
scroll to position [2484, 0]
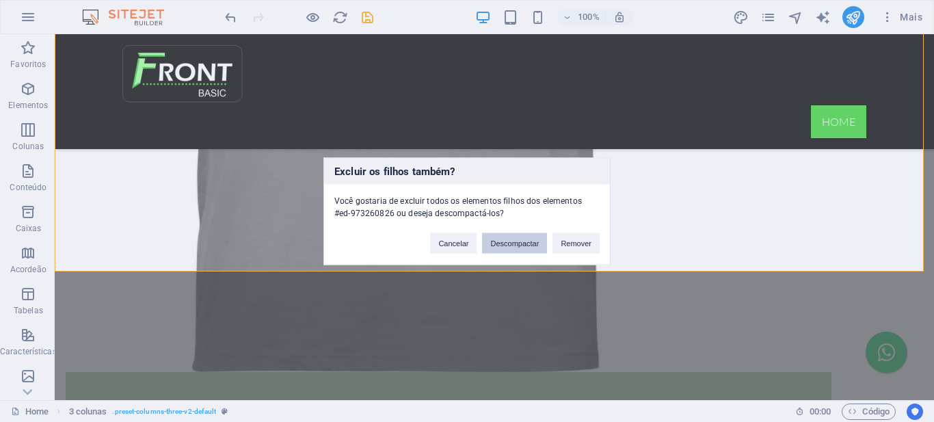
click at [517, 243] on button "Descompactar" at bounding box center [514, 242] width 65 height 21
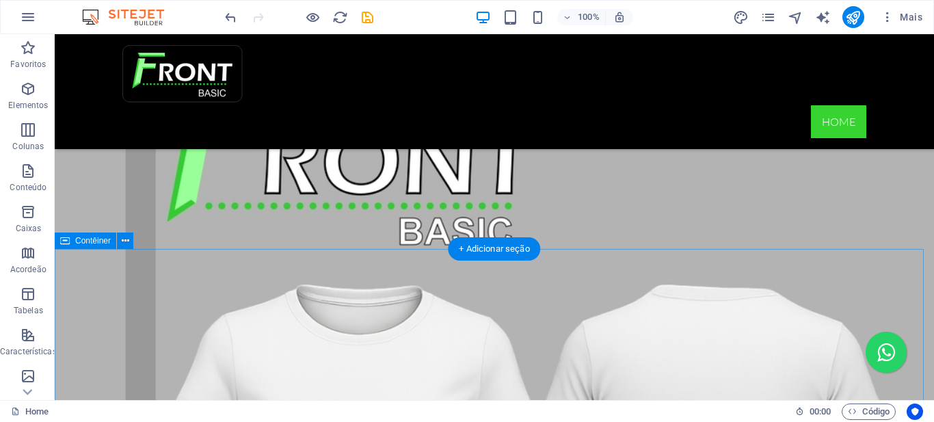
scroll to position [7418, 0]
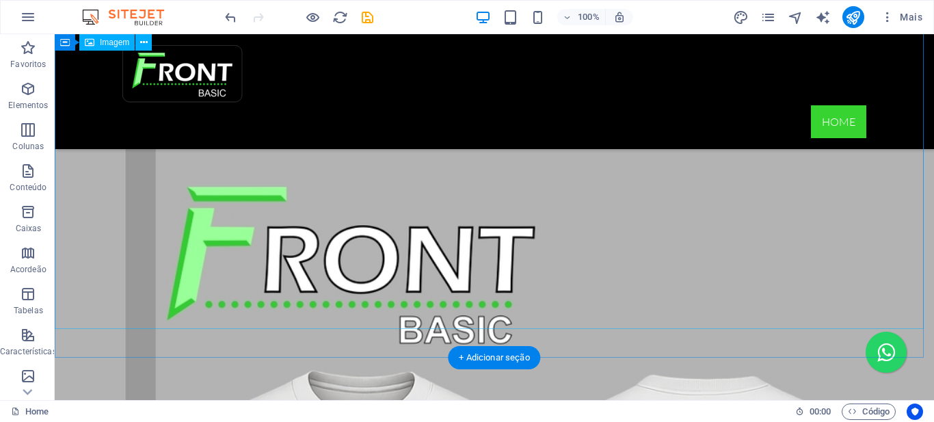
scroll to position [6461, 0]
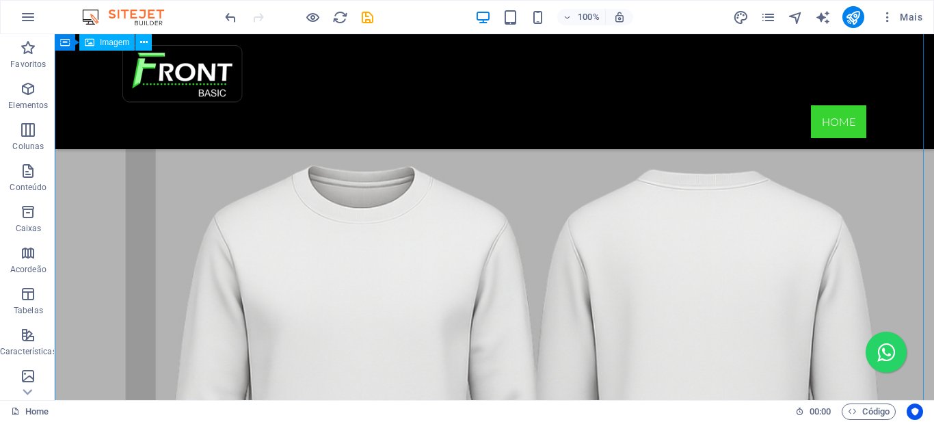
scroll to position [6119, 0]
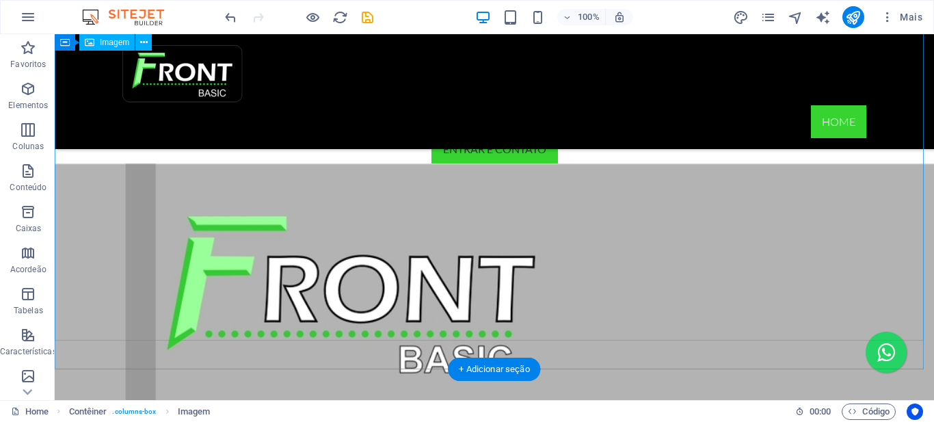
scroll to position [4410, 0]
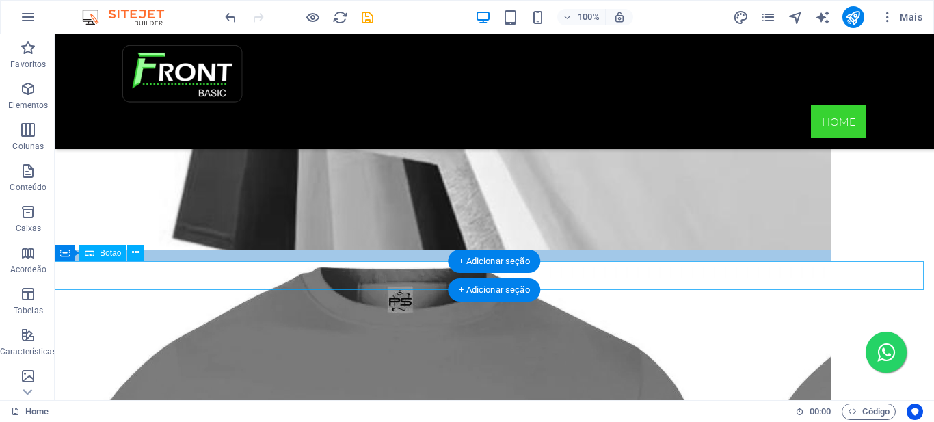
scroll to position [1884, 0]
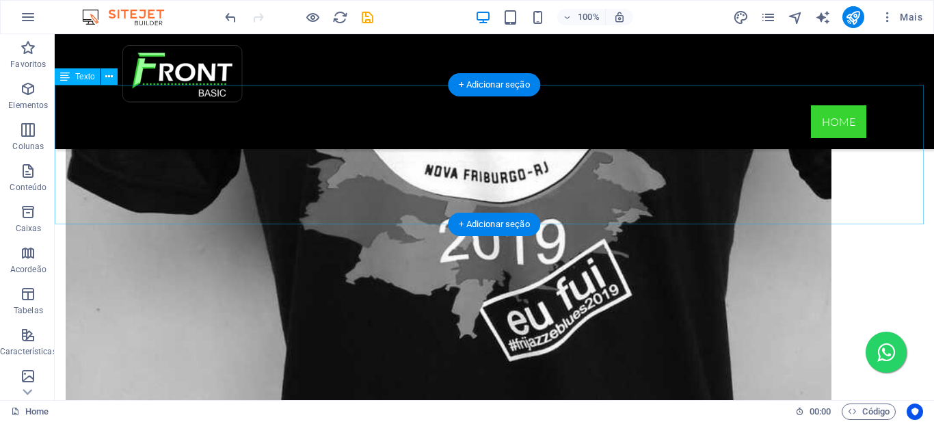
scroll to position [927, 0]
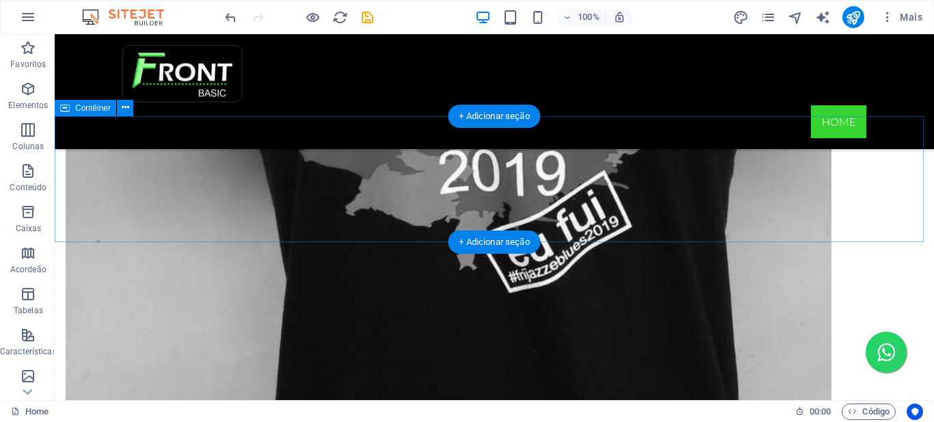
scroll to position [858, 0]
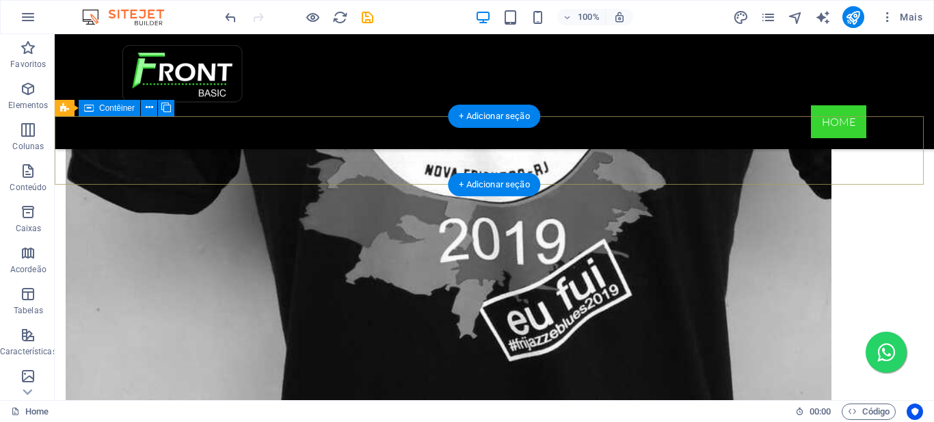
scroll to position [790, 0]
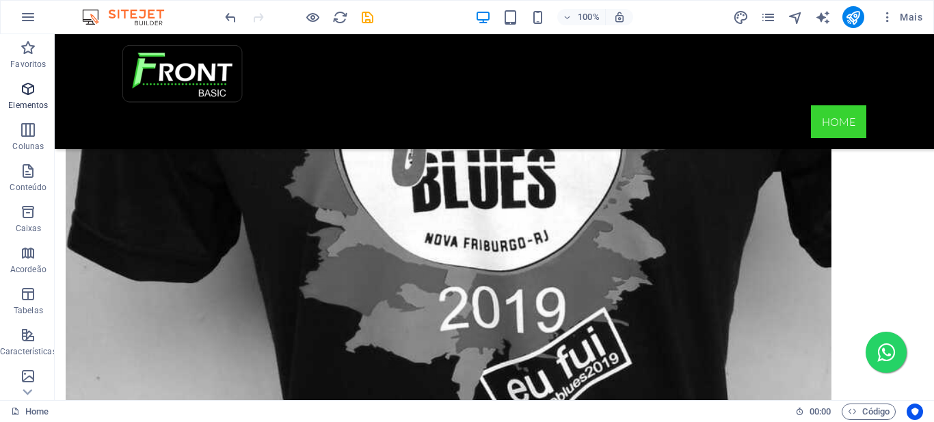
click at [23, 95] on icon "button" at bounding box center [28, 89] width 16 height 16
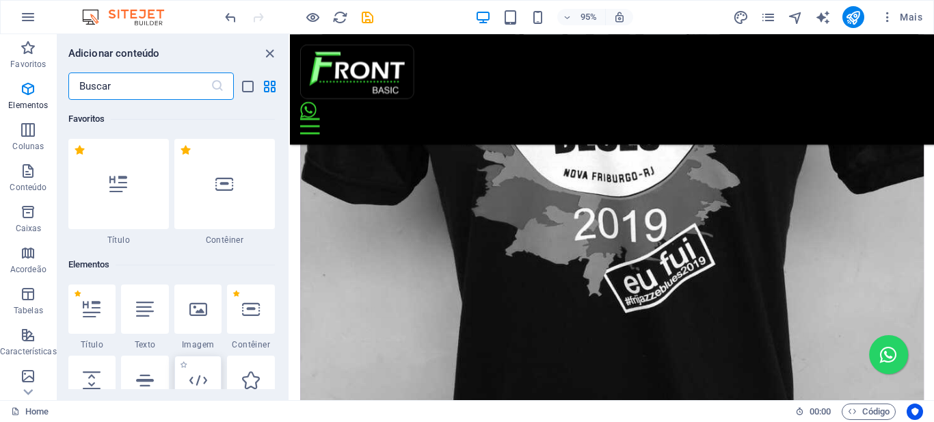
scroll to position [146, 0]
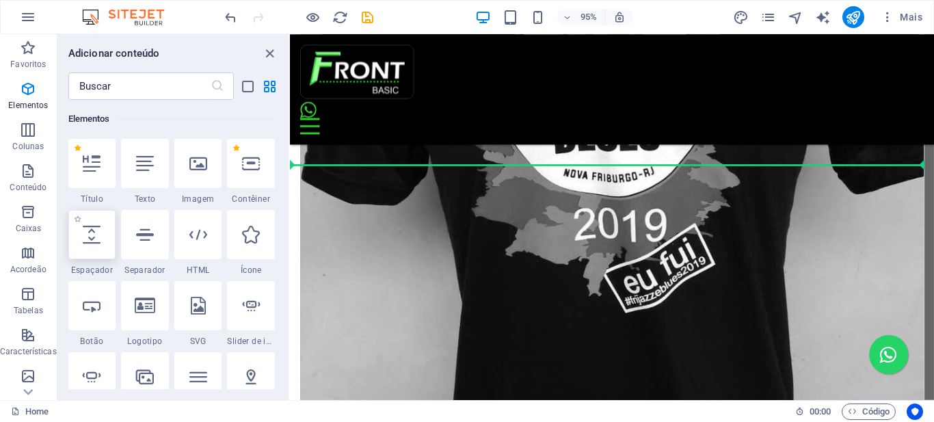
select select "px"
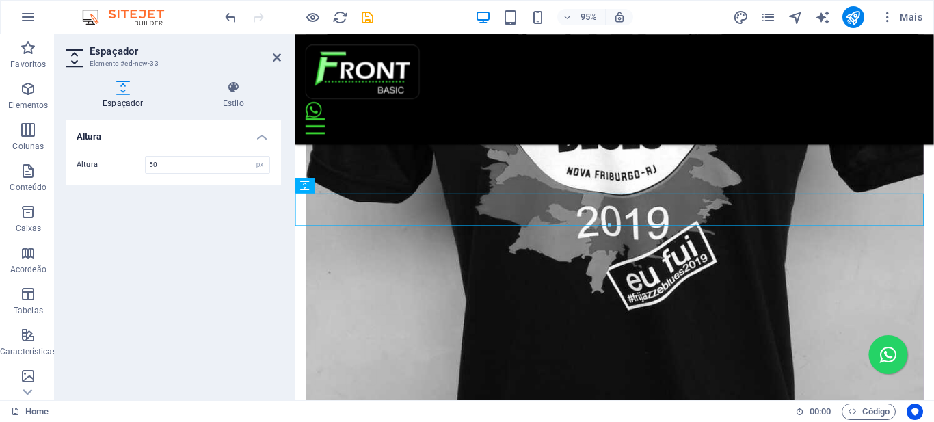
scroll to position [759, 0]
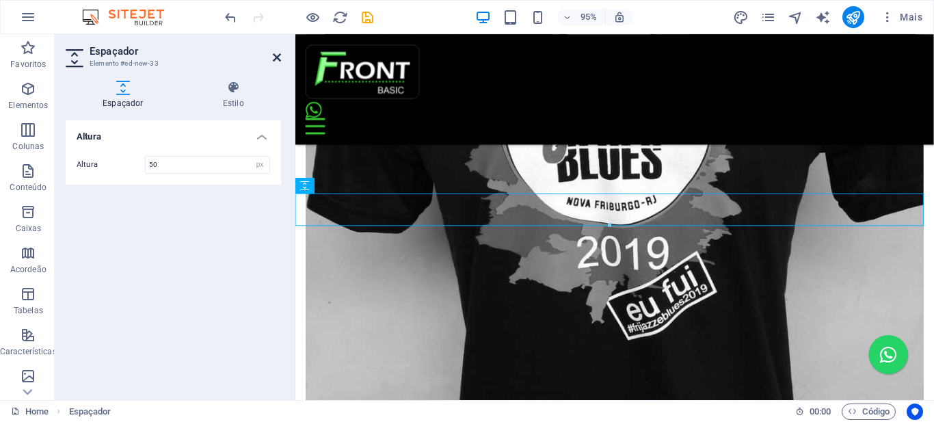
click at [275, 57] on icon at bounding box center [277, 57] width 8 height 11
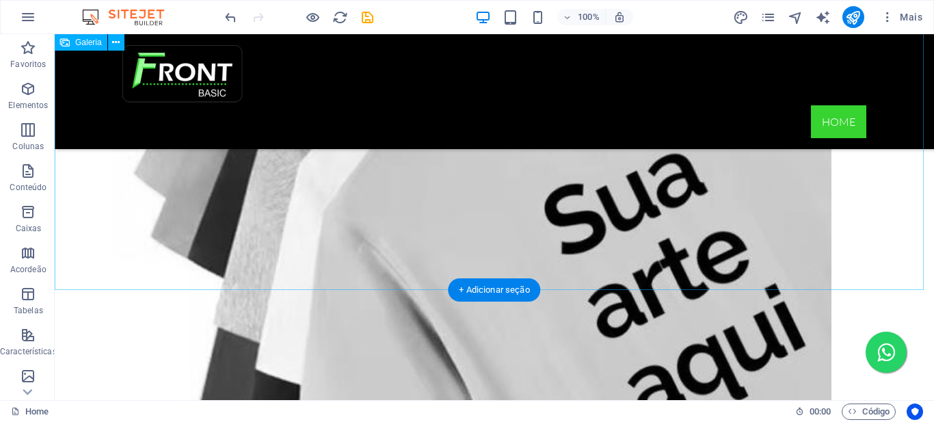
scroll to position [1456, 0]
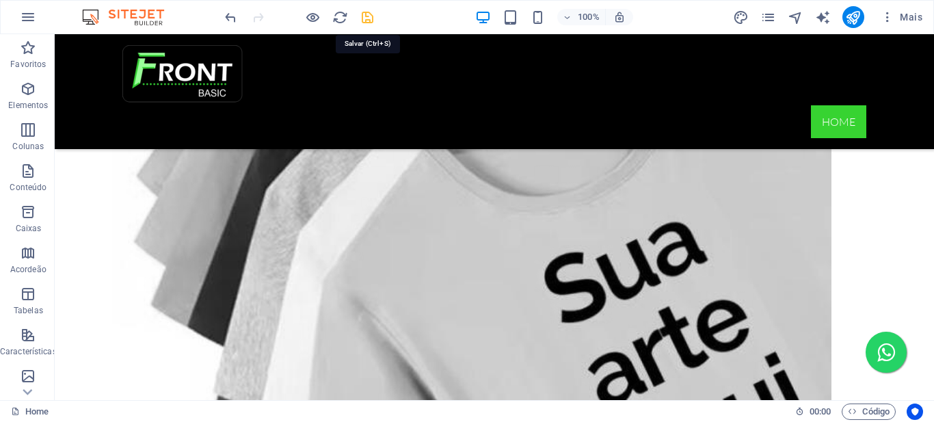
click at [369, 17] on icon "save" at bounding box center [368, 18] width 16 height 16
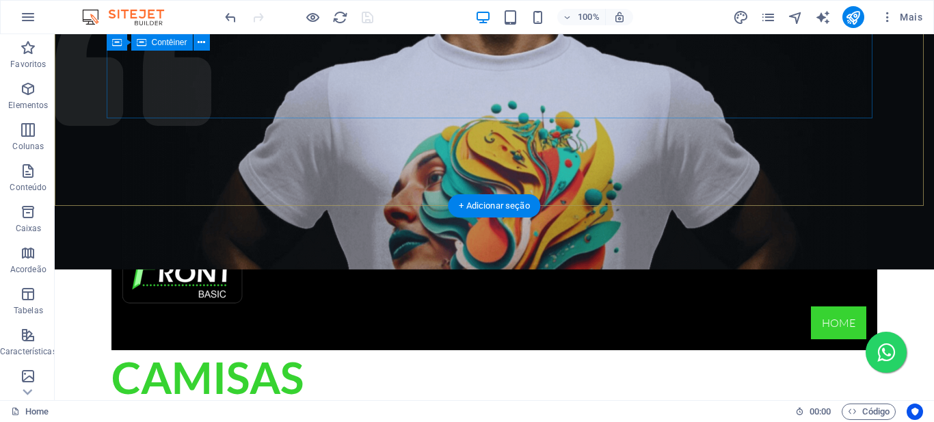
scroll to position [90, 0]
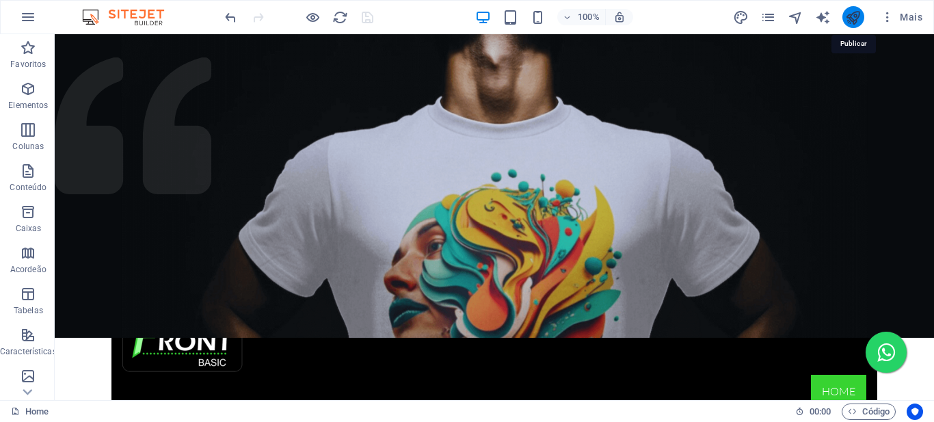
click at [848, 16] on icon "publish" at bounding box center [853, 18] width 16 height 16
